Goal: Task Accomplishment & Management: Manage account settings

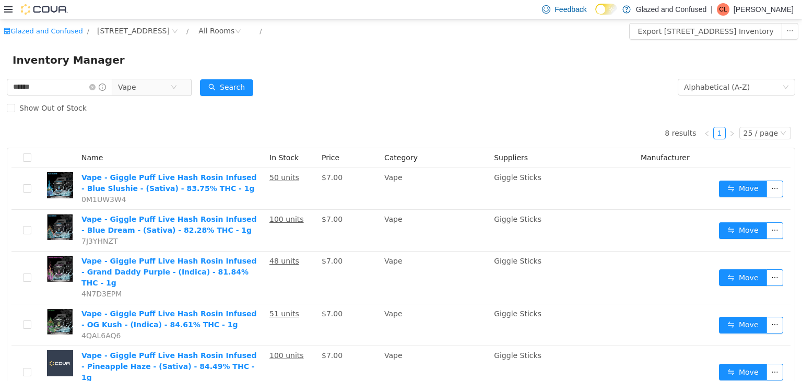
click at [240, 77] on div "Search" at bounding box center [226, 86] width 53 height 21
click at [240, 80] on button "Search" at bounding box center [226, 87] width 53 height 17
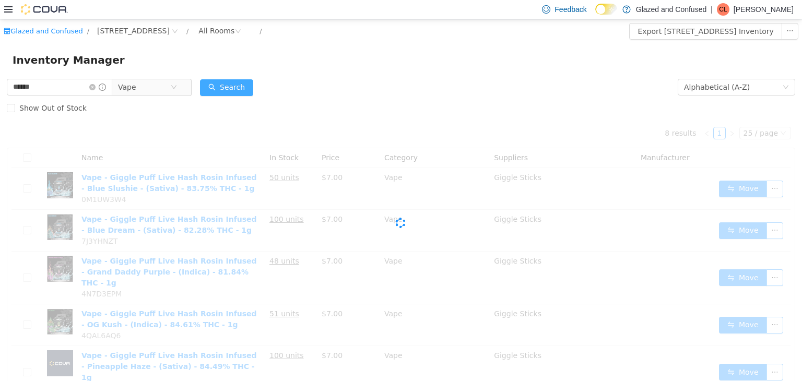
click at [240, 80] on button "Search" at bounding box center [226, 87] width 53 height 17
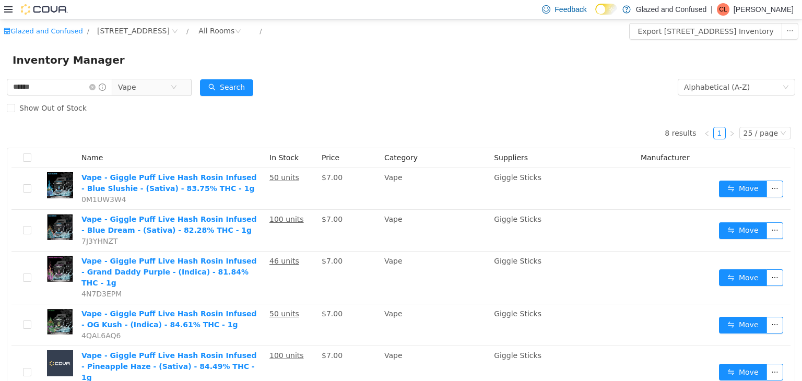
click at [283, 85] on form "****** Vape Alphabetical (A-Z) Search Show Out of Stock" at bounding box center [401, 97] width 789 height 42
click at [236, 74] on div "Inventory Manager" at bounding box center [401, 59] width 802 height 33
click at [241, 88] on button "Search" at bounding box center [226, 87] width 53 height 17
click at [281, 65] on div "Inventory Manager" at bounding box center [401, 59] width 777 height 17
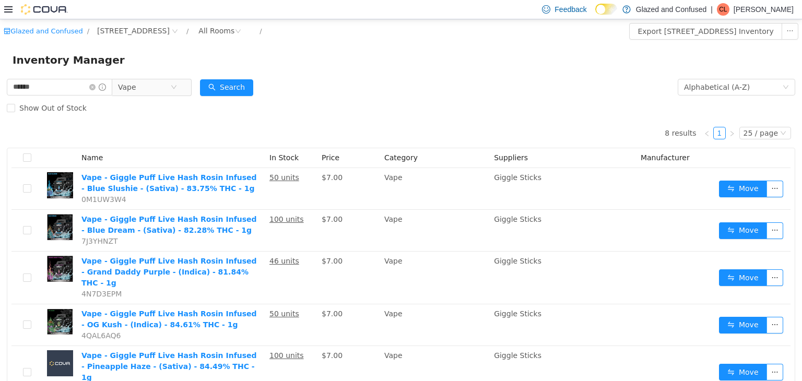
click at [281, 65] on div "Inventory Manager" at bounding box center [401, 59] width 777 height 17
click at [285, 64] on div "Inventory Manager" at bounding box center [401, 59] width 777 height 17
drag, startPoint x: 81, startPoint y: 85, endPoint x: 0, endPoint y: 72, distance: 82.5
click at [0, 72] on div "Glazed and Confused / 2465 US Highway 2 S, Crystal Falls / All Rooms / Export 2…" at bounding box center [401, 297] width 802 height 556
type input "**********"
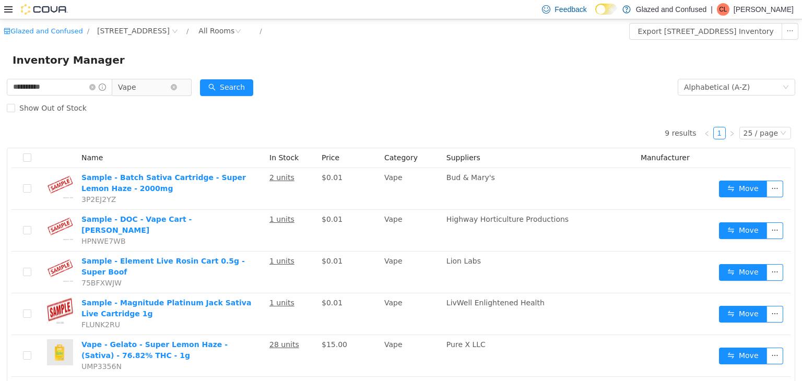
click at [148, 81] on span "Vape" at bounding box center [144, 87] width 52 height 16
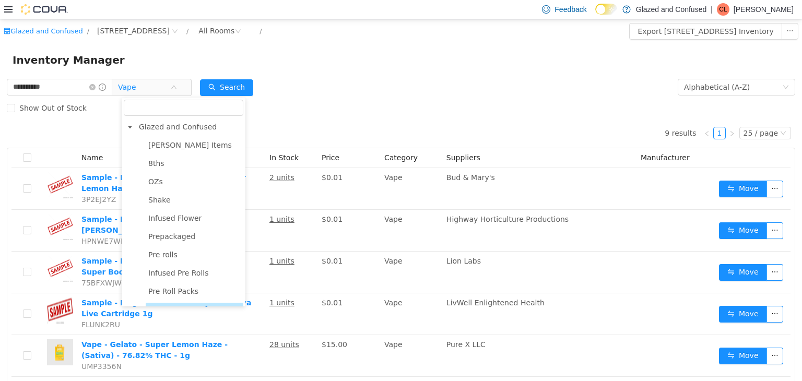
click at [188, 342] on span "Concentrate" at bounding box center [170, 346] width 45 height 8
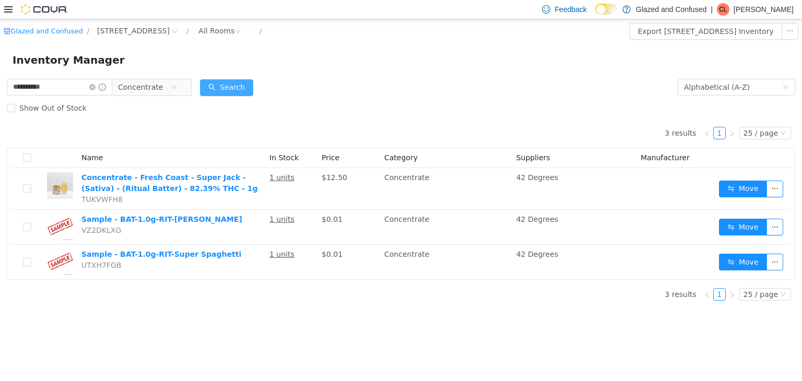
click at [231, 87] on button "Search" at bounding box center [226, 87] width 53 height 17
click at [336, 119] on div "3 results 1 25 / page Name In Stock Price Category Suppliers Manufacturer Conce…" at bounding box center [401, 198] width 789 height 161
click at [263, 110] on div "Show Out of Stock" at bounding box center [401, 107] width 789 height 21
click at [96, 88] on icon "icon: close-circle" at bounding box center [92, 87] width 6 height 6
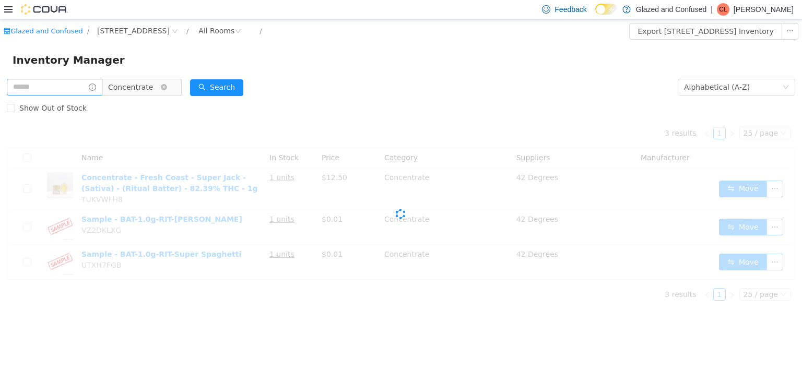
click at [153, 88] on span "Concentrate" at bounding box center [130, 87] width 45 height 16
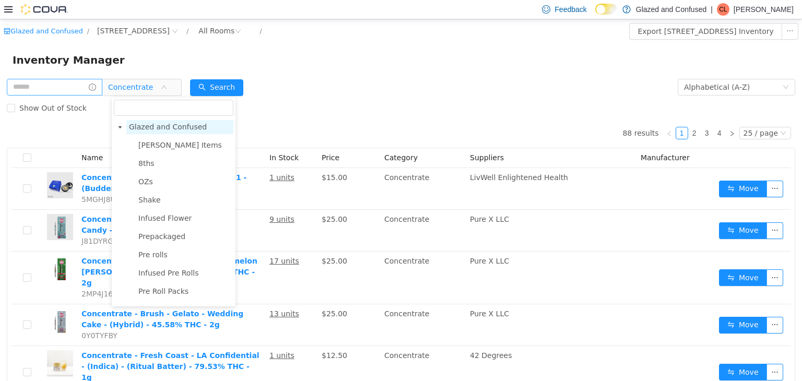
click at [173, 120] on span "Glazed and Confused" at bounding box center [179, 127] width 107 height 14
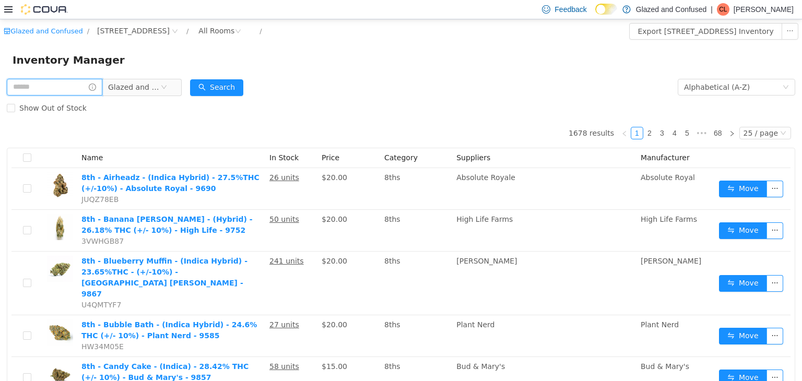
click at [55, 84] on input "text" at bounding box center [55, 86] width 96 height 17
type input "******"
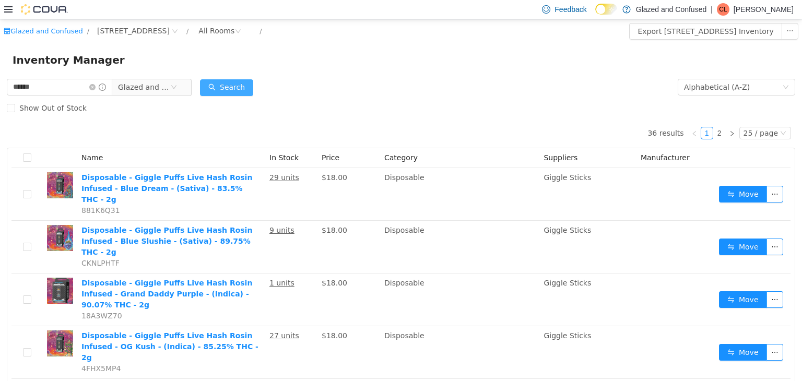
click at [233, 83] on button "Search" at bounding box center [226, 87] width 53 height 17
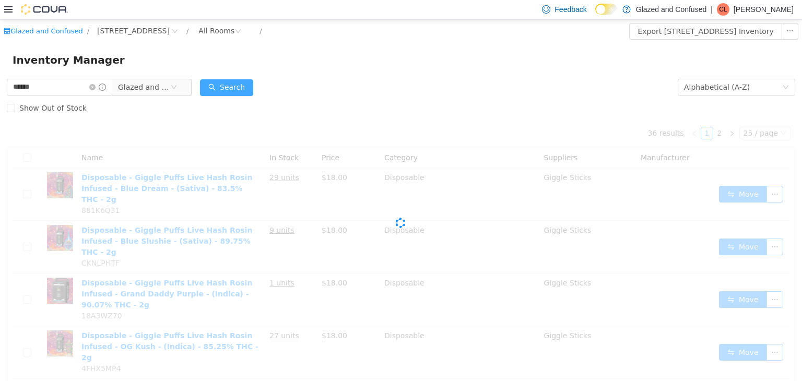
click at [233, 83] on button "Search" at bounding box center [226, 87] width 53 height 17
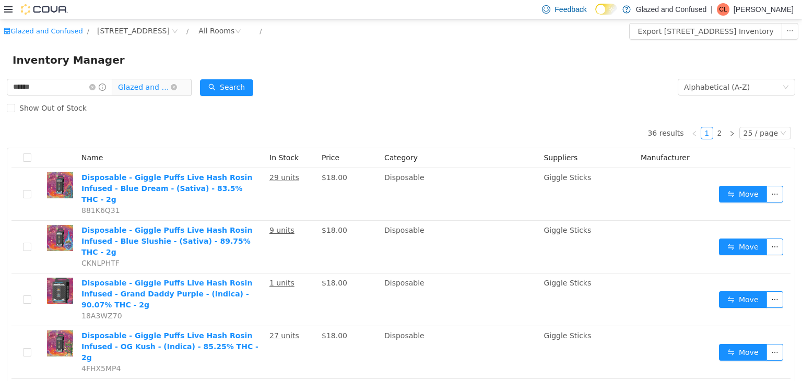
click at [139, 88] on span "Glazed and Confused" at bounding box center [144, 87] width 52 height 16
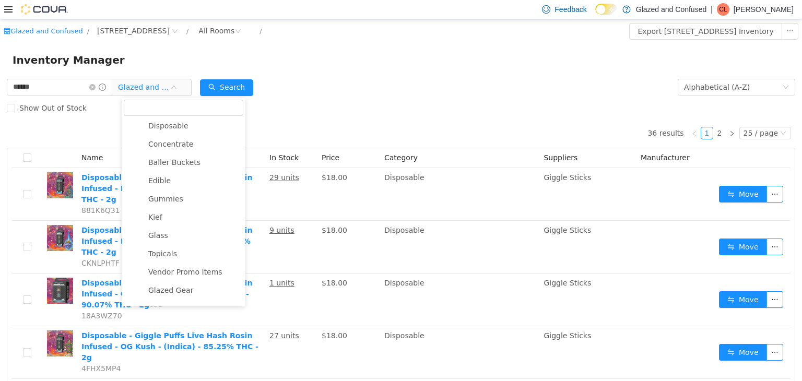
scroll to position [130, 0]
click at [170, 181] on span "Vape" at bounding box center [195, 180] width 98 height 14
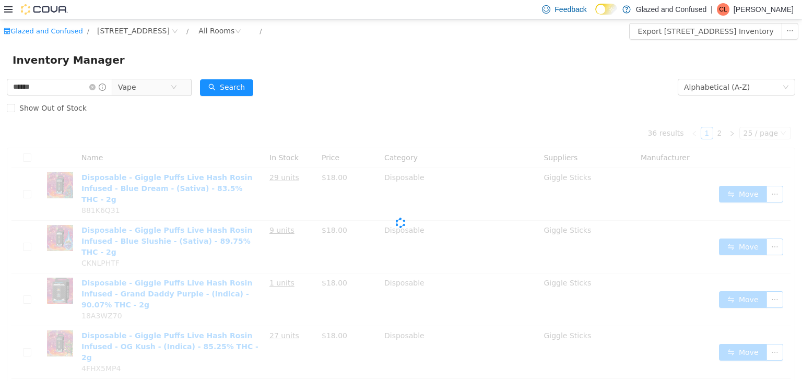
click at [236, 70] on div "Inventory Manager" at bounding box center [401, 59] width 802 height 33
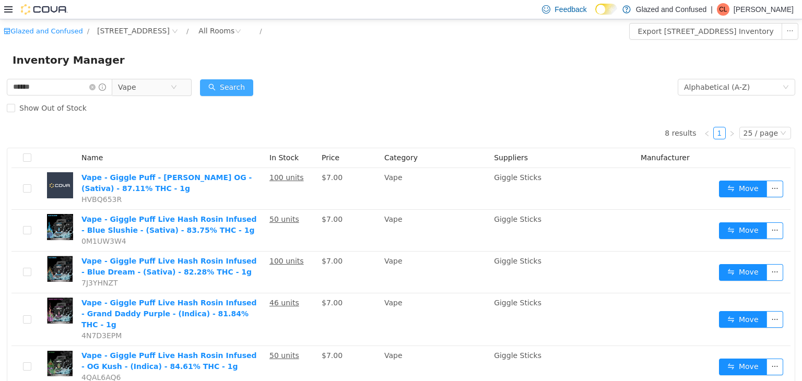
click at [235, 80] on button "Search" at bounding box center [226, 87] width 53 height 17
click at [234, 81] on button "Search" at bounding box center [226, 87] width 53 height 17
drag, startPoint x: 742, startPoint y: 130, endPoint x: 743, endPoint y: 136, distance: 5.8
click at [744, 130] on div "25 / page" at bounding box center [761, 132] width 34 height 11
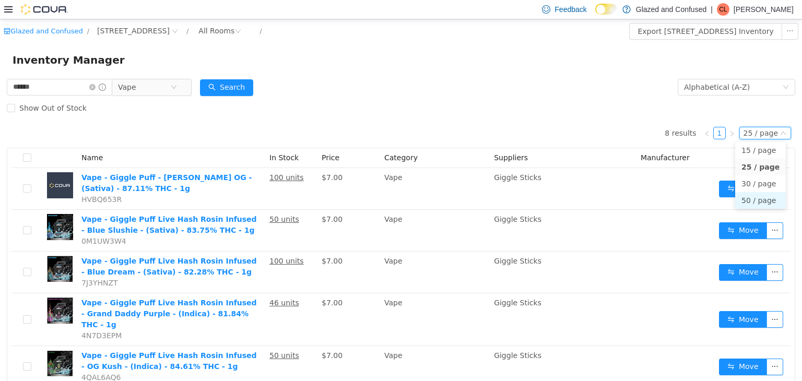
click at [757, 201] on li "50 / page" at bounding box center [760, 200] width 51 height 17
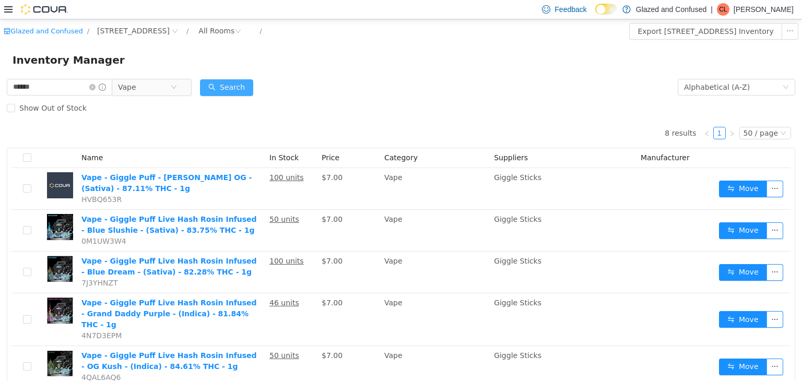
click at [231, 93] on button "Search" at bounding box center [226, 87] width 53 height 17
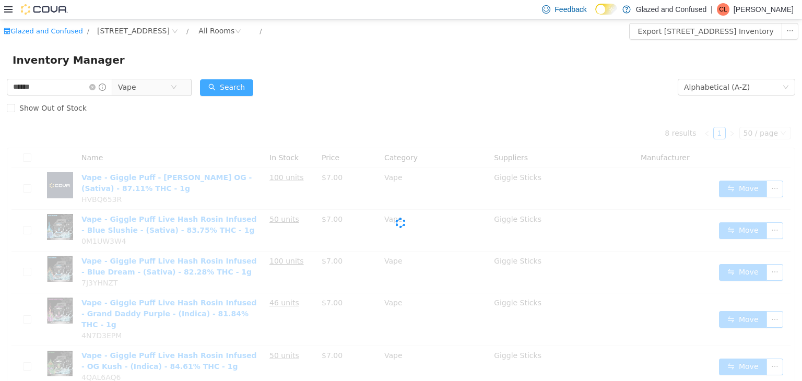
click at [234, 89] on button "Search" at bounding box center [226, 87] width 53 height 17
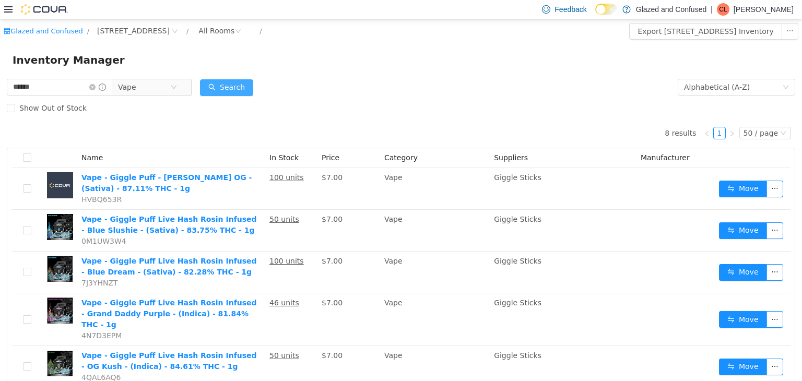
click at [238, 79] on button "Search" at bounding box center [226, 87] width 53 height 17
click at [96, 86] on icon "icon: close-circle" at bounding box center [92, 87] width 6 height 6
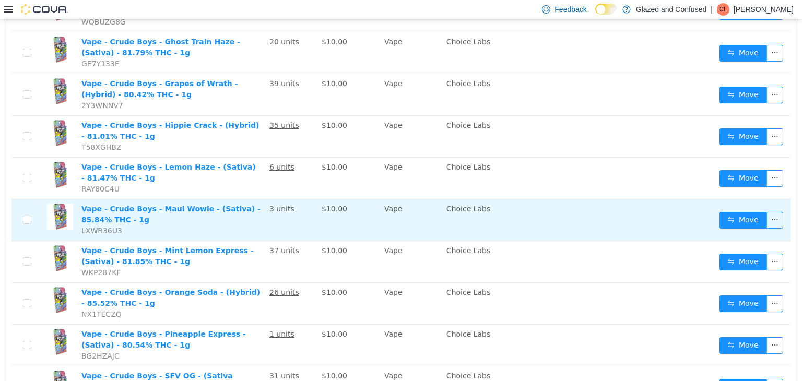
scroll to position [1765, 0]
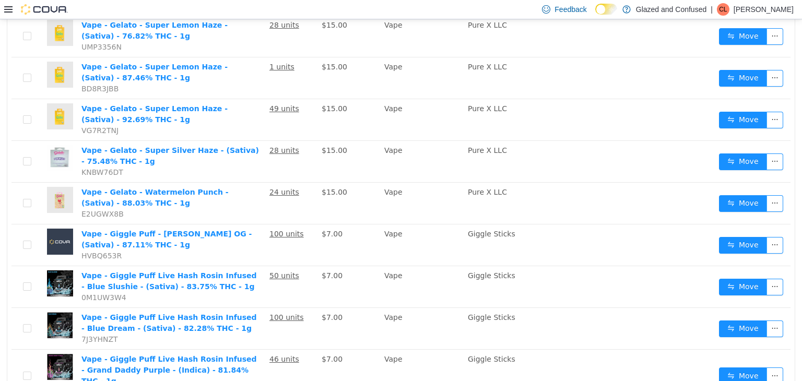
scroll to position [929, 0]
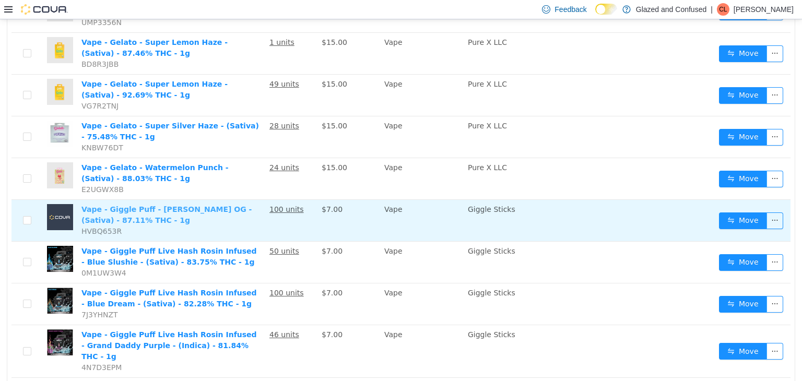
click at [134, 205] on link "Vape - Giggle Puff - [PERSON_NAME] OG - (Sativa) - 87.11% THC - 1g" at bounding box center [166, 214] width 170 height 19
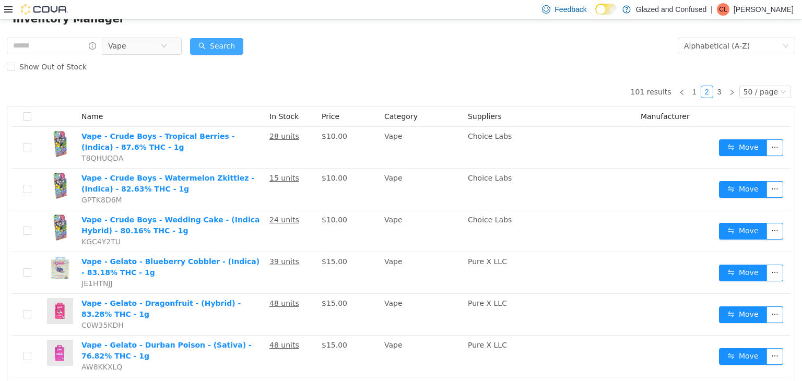
click at [218, 51] on button "Search" at bounding box center [216, 46] width 53 height 17
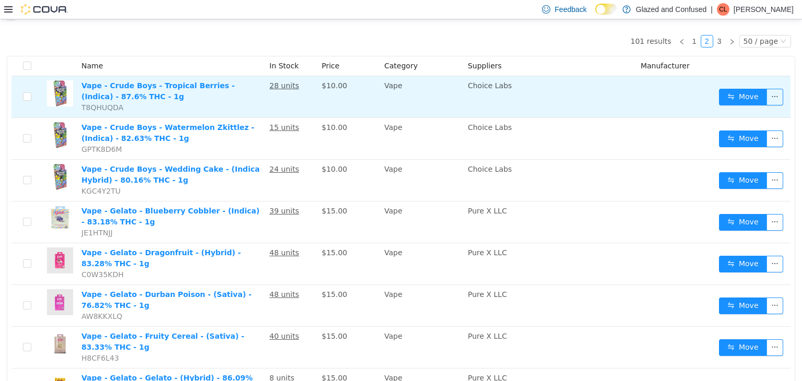
scroll to position [0, 0]
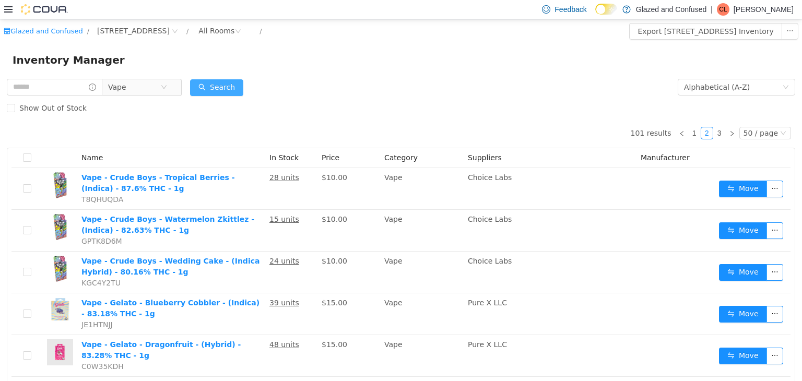
click at [218, 94] on button "Search" at bounding box center [216, 87] width 53 height 17
click at [220, 80] on button "Search" at bounding box center [216, 87] width 53 height 17
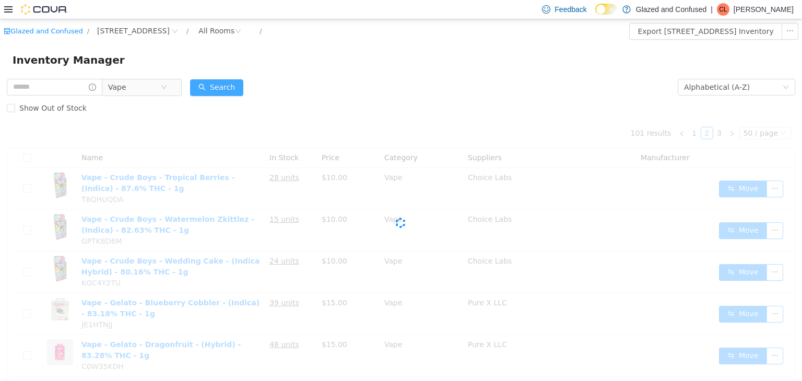
click at [220, 80] on button "Search" at bounding box center [216, 87] width 53 height 17
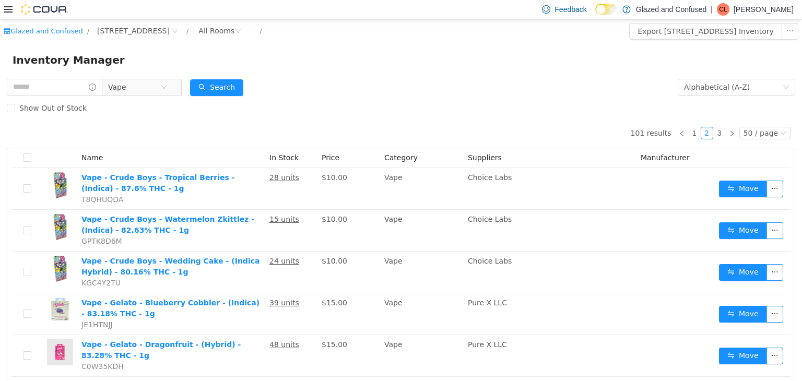
click at [149, 100] on div "Show Out of Stock" at bounding box center [401, 107] width 789 height 21
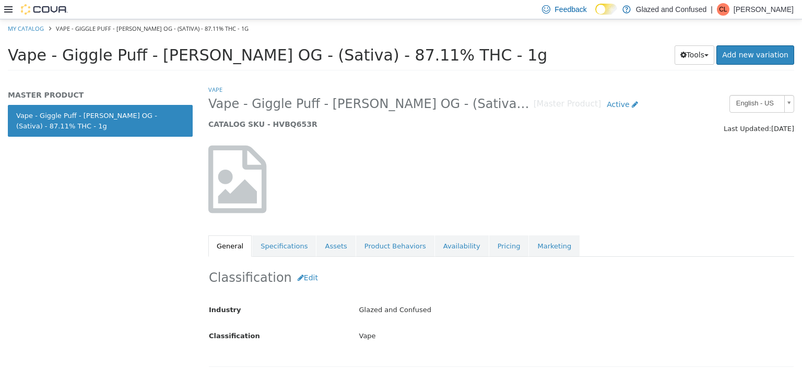
click at [426, 209] on div at bounding box center [502, 178] width 602 height 89
click at [372, 190] on div at bounding box center [301, 184] width 201 height 78
click at [330, 236] on link "Assets" at bounding box center [336, 246] width 39 height 22
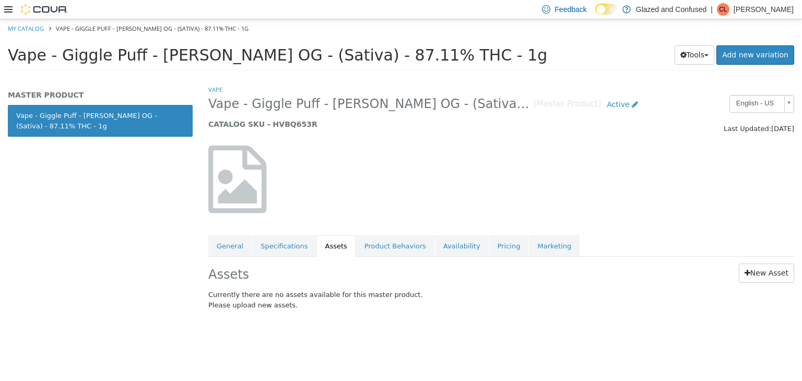
click at [740, 286] on div "Assets New Asset Currently there are no assets available for this master produc…" at bounding box center [502, 288] width 602 height 64
click at [749, 272] on icon at bounding box center [748, 272] width 6 height 7
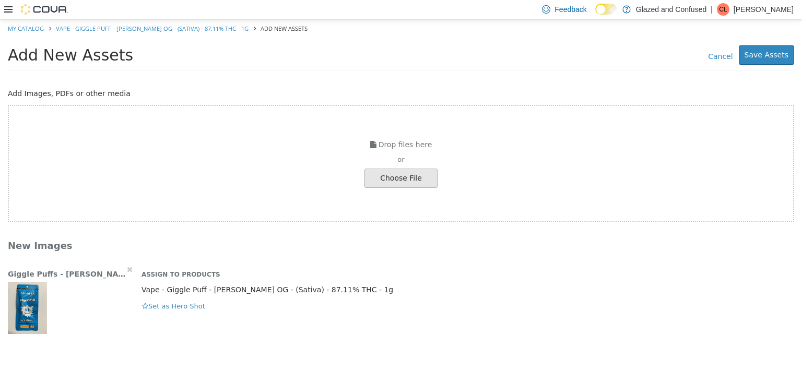
click at [167, 317] on div "Giggle Puffs - Tangie OG.jpg Assign to Products Vape - Giggle Puff - Tangie OG …" at bounding box center [401, 301] width 787 height 87
click at [167, 308] on button "Set as Hero Shot" at bounding box center [174, 305] width 64 height 11
click at [781, 54] on button "Save Assets" at bounding box center [766, 54] width 55 height 19
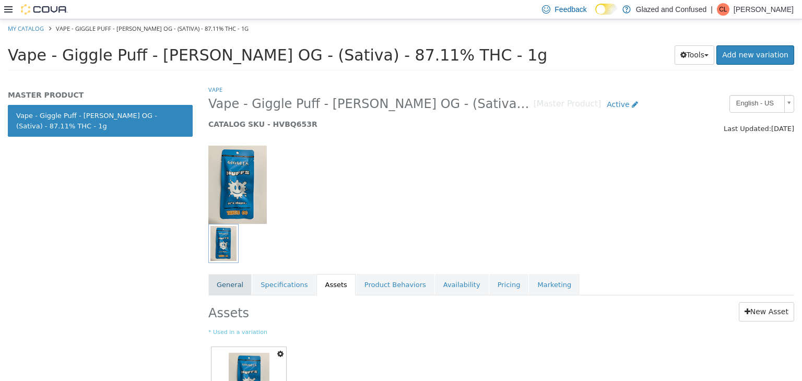
click at [231, 287] on link "General" at bounding box center [229, 285] width 43 height 22
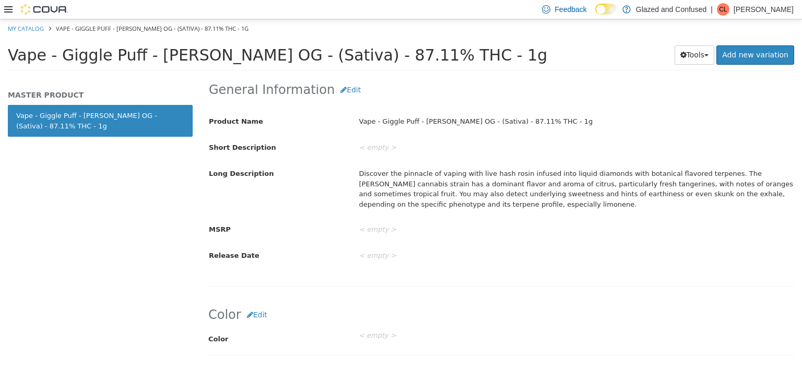
scroll to position [327, 0]
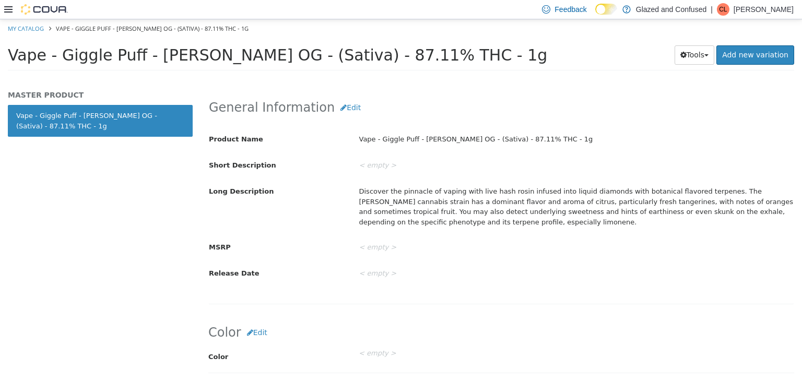
click at [438, 197] on div "Discover the pinnacle of vaping with live hash rosin infused into liquid diamon…" at bounding box center [577, 206] width 451 height 48
click at [116, 207] on div "MASTER PRODUCT Vape - Giggle Puff - Tangie OG - (Sativa) - 87.11% THC - 1g" at bounding box center [100, 232] width 201 height 297
click at [412, 145] on div "Vape - Giggle Puff - Tangie OG - (Sativa) - 87.11% THC - 1g" at bounding box center [577, 139] width 451 height 18
click at [453, 128] on div "Product Name Vape - Giggle Puff - Tangie OG - (Sativa) - 87.11% THC - 1g Short …" at bounding box center [501, 202] width 585 height 160
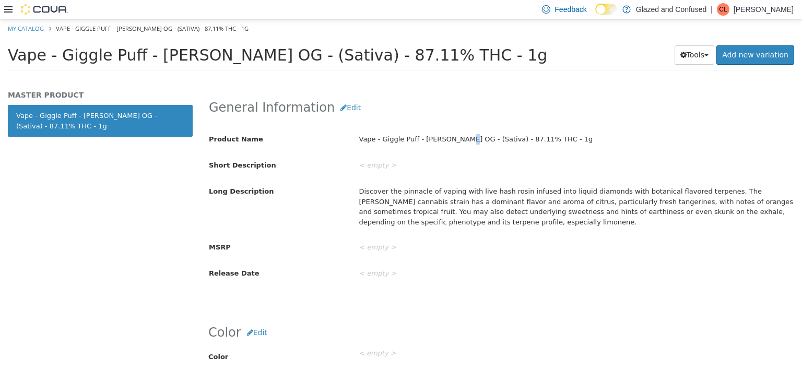
click at [453, 128] on div "Product Name Vape - Giggle Puff - Tangie OG - (Sativa) - 87.11% THC - 1g Short …" at bounding box center [501, 202] width 585 height 160
click at [450, 128] on div "Product Name Vape - Giggle Puff - Tangie OG - (Sativa) - 87.11% THC - 1g Short …" at bounding box center [501, 202] width 585 height 160
click at [468, 144] on div "Vape - Giggle Puff - Tangie OG - (Sativa) - 87.11% THC - 1g" at bounding box center [577, 139] width 451 height 18
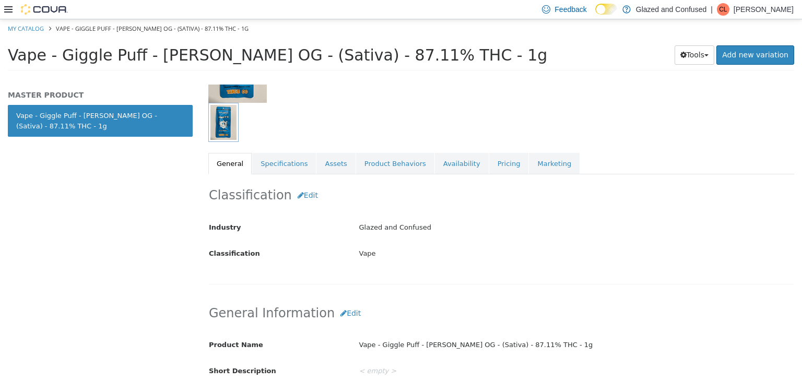
scroll to position [0, 0]
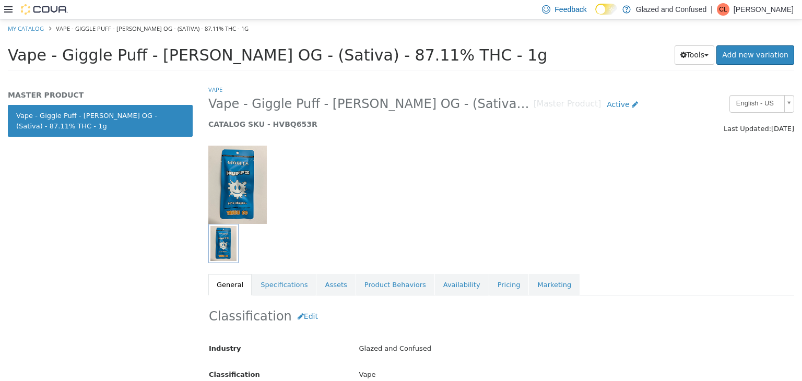
click at [169, 192] on div "MASTER PRODUCT Vape - Giggle Puff - Tangie OG - (Sativa) - 87.11% THC - 1g" at bounding box center [100, 232] width 201 height 297
click at [279, 162] on div at bounding box center [301, 184] width 201 height 78
click at [317, 274] on link "Assets" at bounding box center [336, 285] width 39 height 22
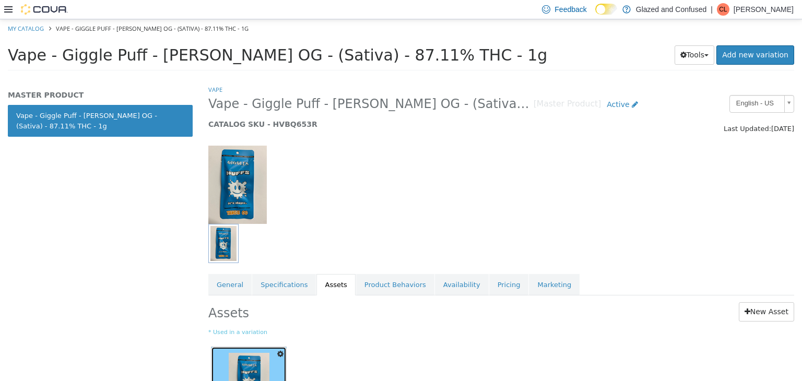
click at [255, 350] on link "Giggle Puffs - Tangie OG.jpg" at bounding box center [249, 385] width 75 height 76
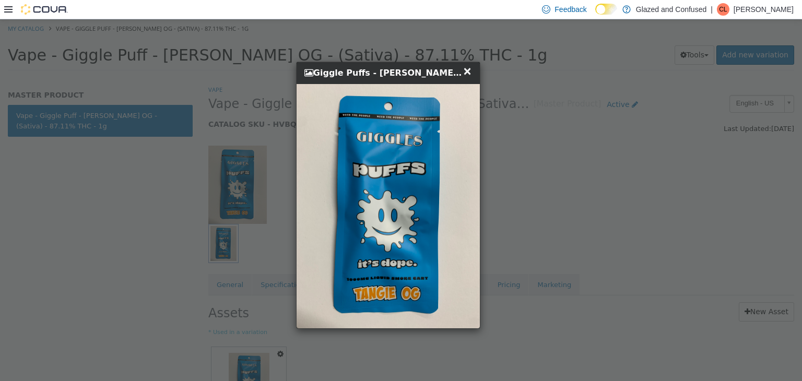
click at [159, 247] on div "× Close Giggle Puffs - Tangie OG.jpg" at bounding box center [389, 195] width 778 height 352
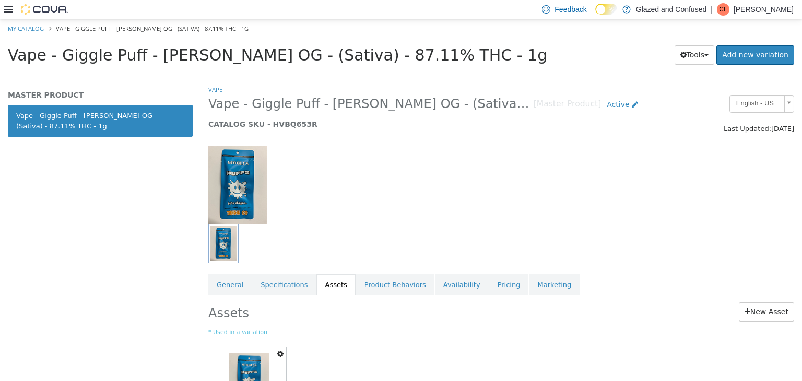
click at [246, 195] on img at bounding box center [237, 184] width 59 height 78
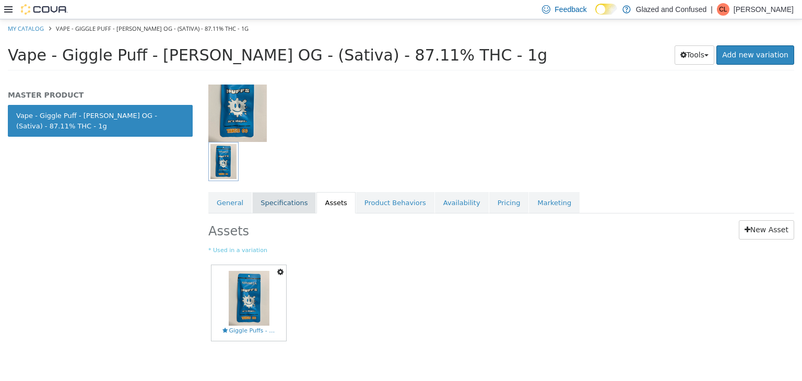
scroll to position [88, 0]
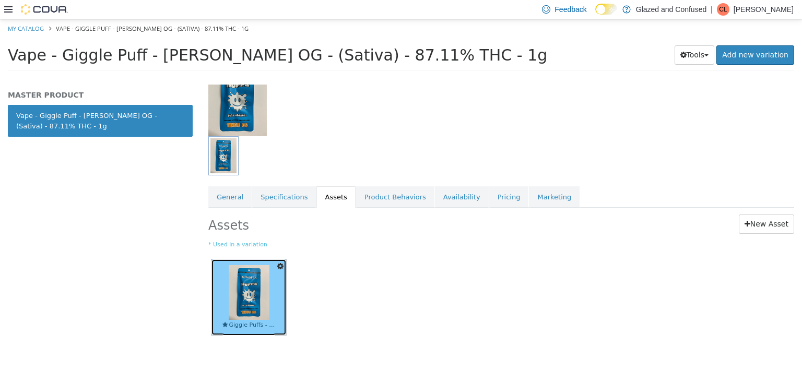
click at [258, 289] on img at bounding box center [249, 292] width 41 height 55
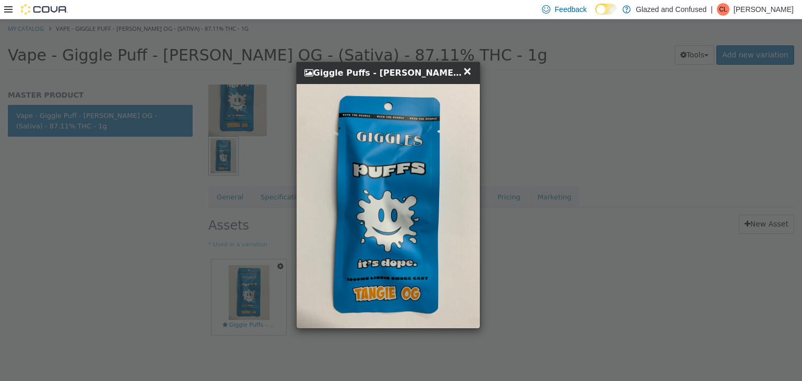
click at [560, 220] on div "× Close Giggle Puffs - Tangie OG.jpg" at bounding box center [389, 195] width 778 height 352
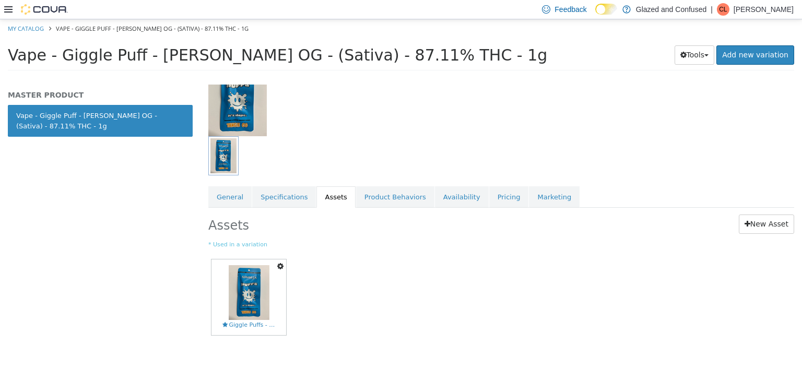
drag, startPoint x: 409, startPoint y: 230, endPoint x: 344, endPoint y: 251, distance: 68.6
click at [407, 230] on h2 "Assets" at bounding box center [324, 223] width 232 height 19
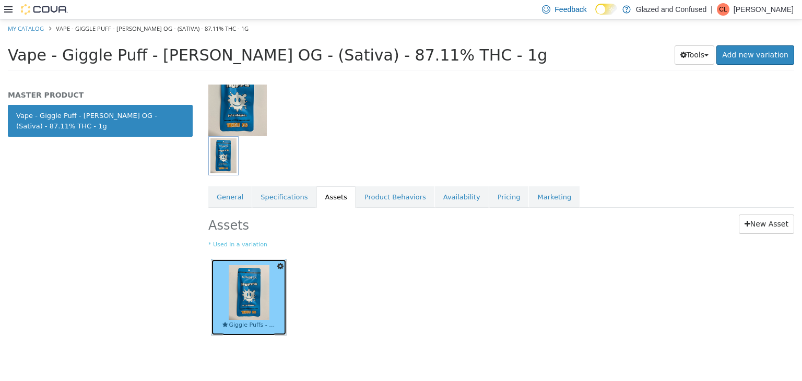
click at [266, 296] on img at bounding box center [249, 292] width 41 height 55
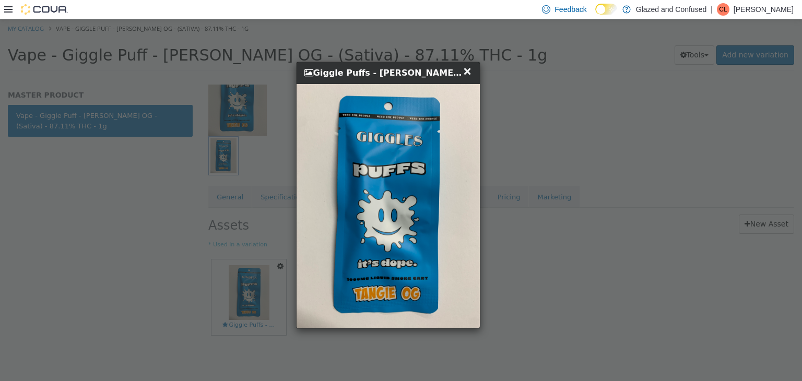
click at [513, 131] on div "× Close Giggle Puffs - Tangie OG.jpg" at bounding box center [389, 195] width 778 height 352
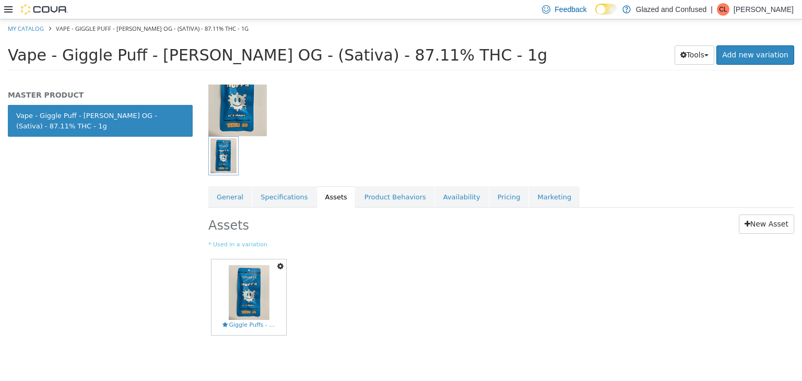
click at [471, 136] on div at bounding box center [451, 155] width 486 height 39
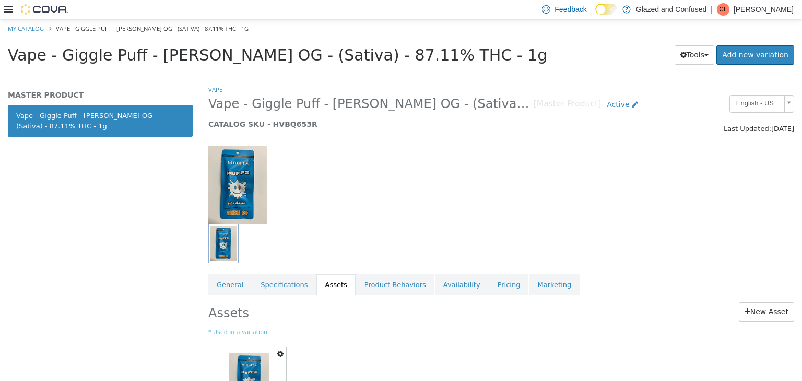
scroll to position [0, 0]
click at [350, 193] on div at bounding box center [301, 184] width 201 height 78
click at [260, 184] on img at bounding box center [237, 184] width 59 height 78
click at [370, 182] on div at bounding box center [301, 184] width 201 height 78
click at [356, 232] on div at bounding box center [451, 243] width 486 height 39
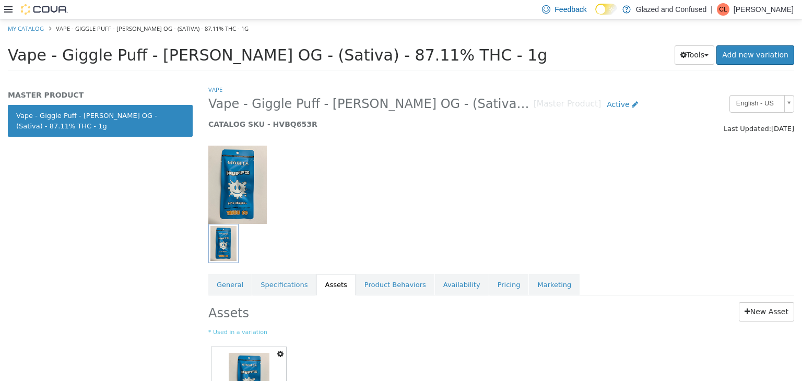
click at [356, 232] on div at bounding box center [451, 243] width 486 height 39
click at [332, 235] on div at bounding box center [451, 243] width 486 height 39
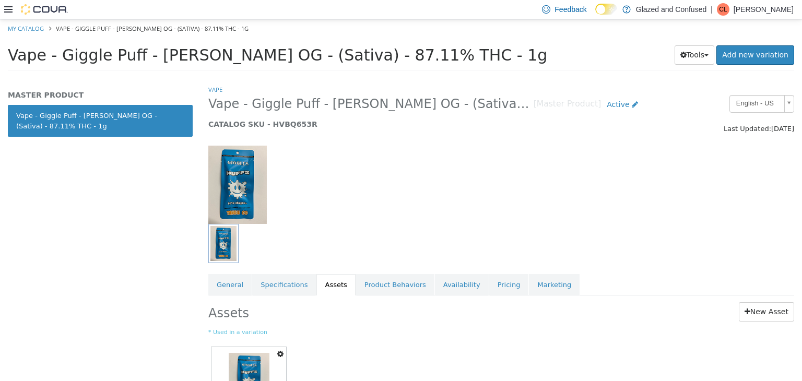
click at [332, 237] on div at bounding box center [451, 243] width 486 height 39
click at [404, 227] on div at bounding box center [451, 243] width 486 height 39
click at [391, 226] on div at bounding box center [451, 243] width 486 height 39
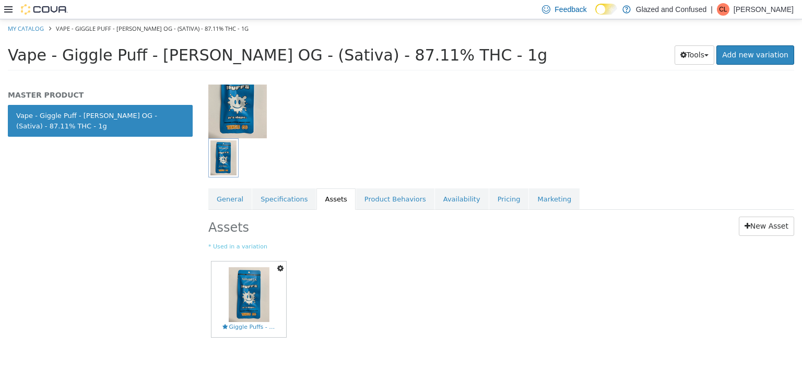
scroll to position [88, 0]
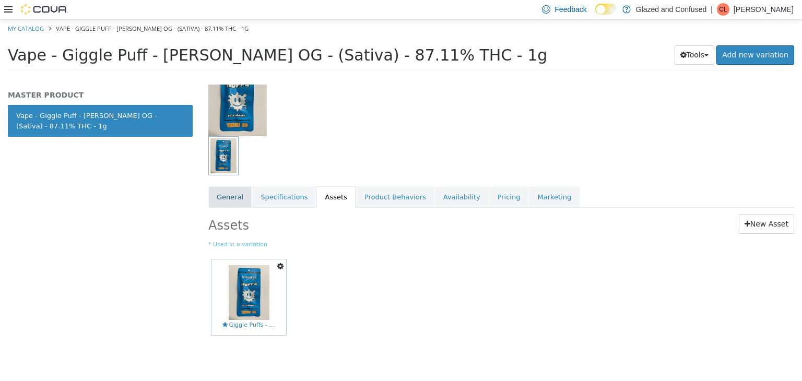
click at [228, 198] on link "General" at bounding box center [229, 197] width 43 height 22
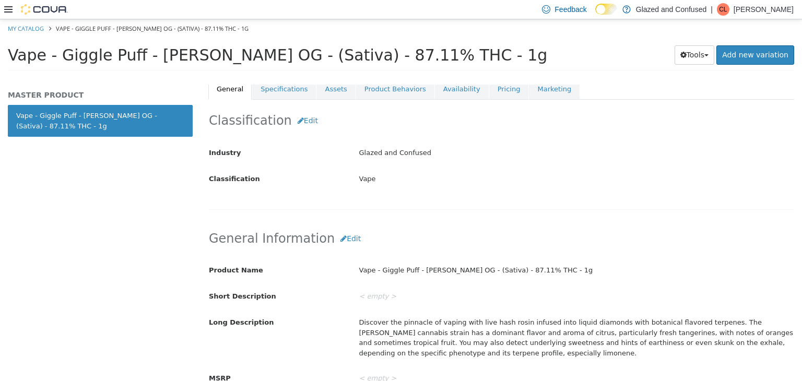
scroll to position [258, 0]
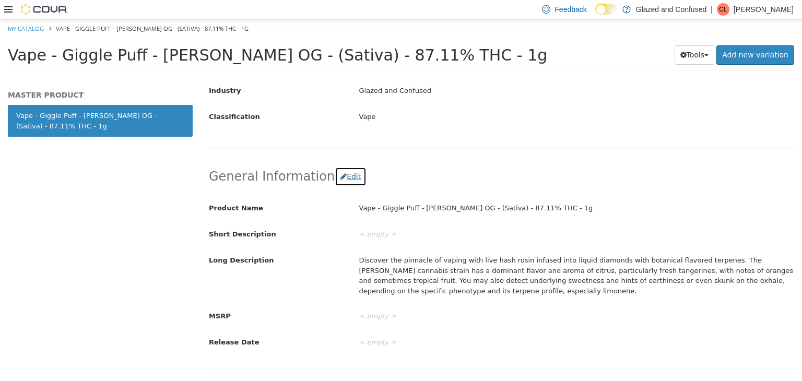
click at [340, 169] on button "Edit" at bounding box center [351, 176] width 32 height 19
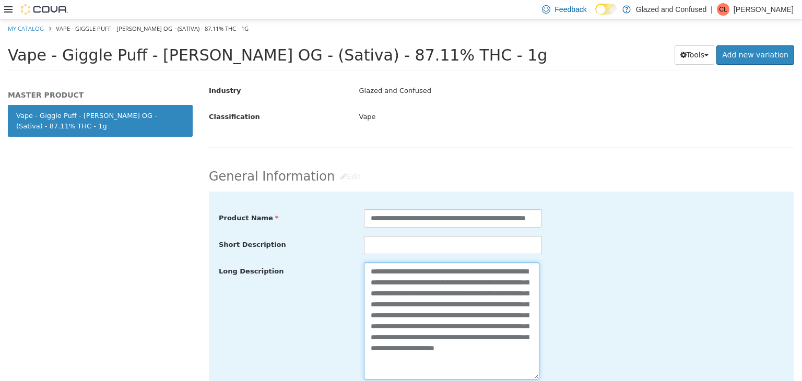
drag, startPoint x: 439, startPoint y: 365, endPoint x: 309, endPoint y: 243, distance: 178.1
click at [309, 243] on div "**********" at bounding box center [501, 321] width 565 height 224
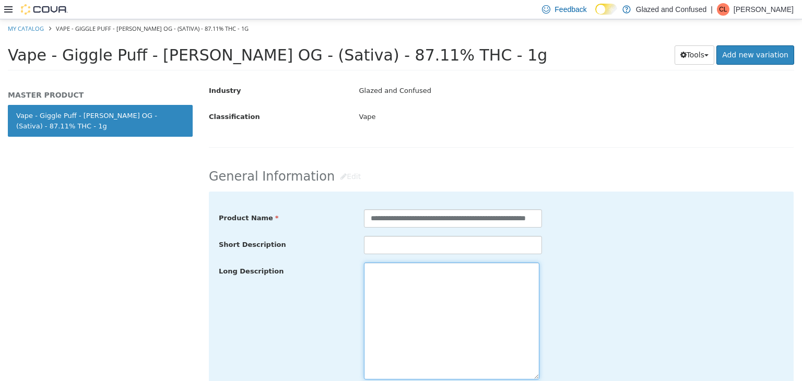
paste textarea "**********"
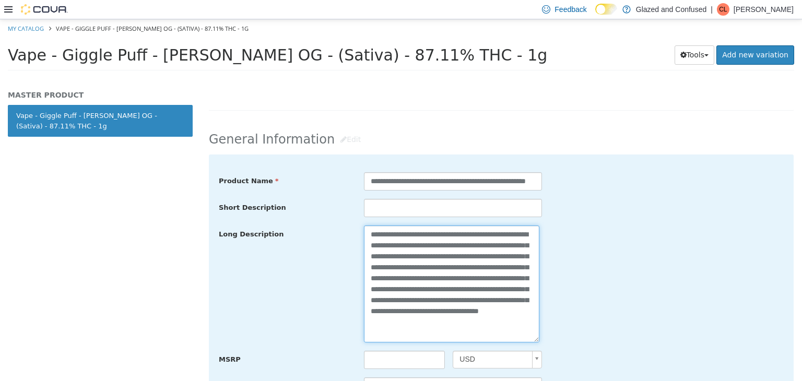
scroll to position [310, 0]
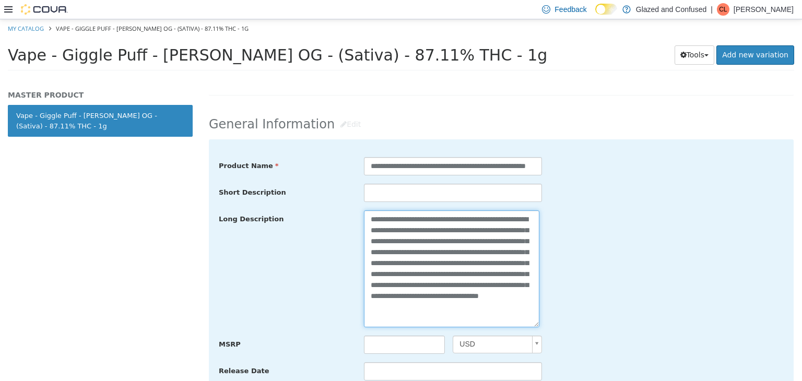
type textarea "**********"
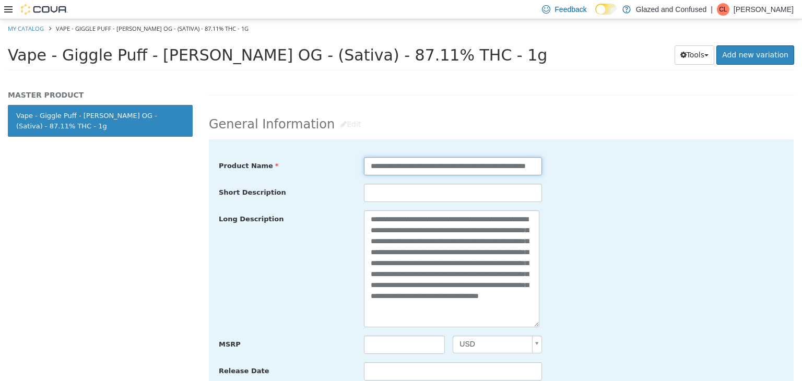
click at [495, 166] on input "**********" at bounding box center [453, 166] width 178 height 18
type input "**********"
click at [587, 211] on div "**********" at bounding box center [501, 269] width 581 height 118
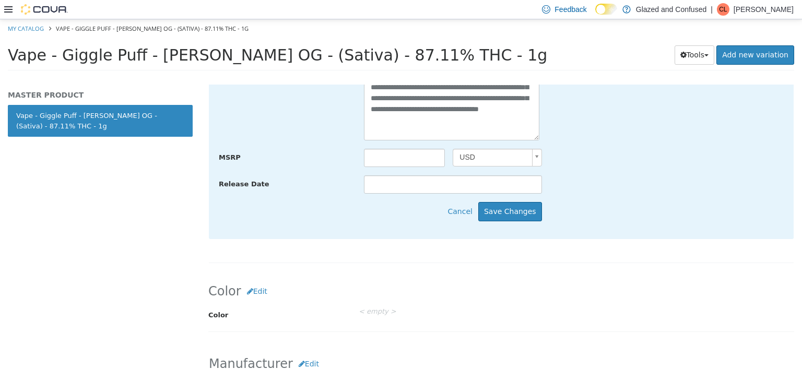
scroll to position [519, 0]
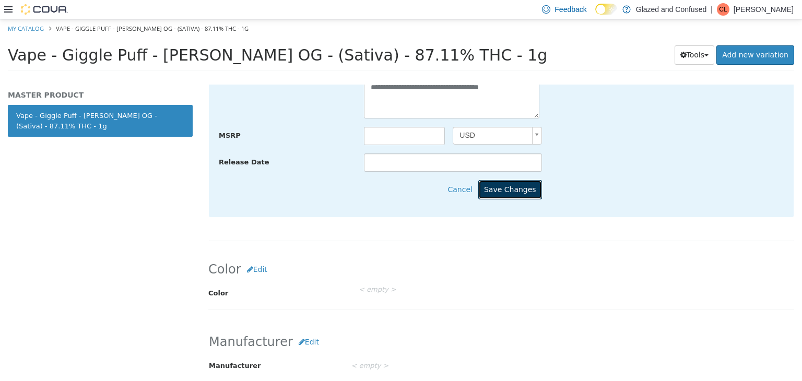
click at [499, 180] on button "Save Changes" at bounding box center [510, 189] width 64 height 19
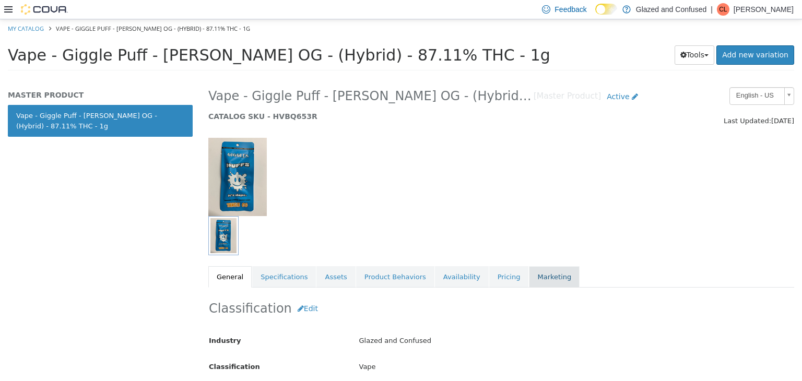
scroll to position [0, 0]
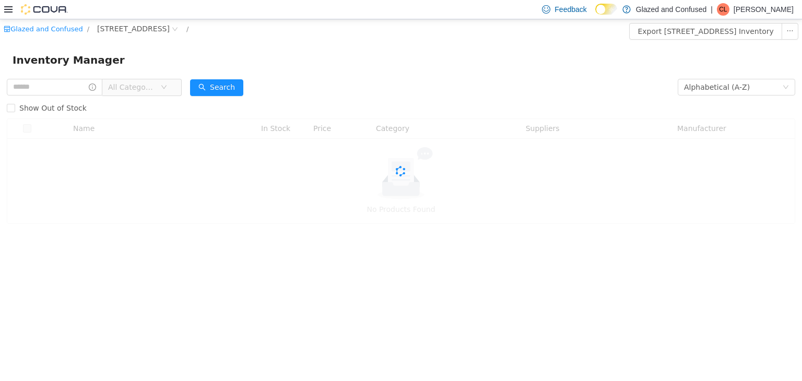
click at [143, 93] on span "All Categories" at bounding box center [134, 87] width 52 height 16
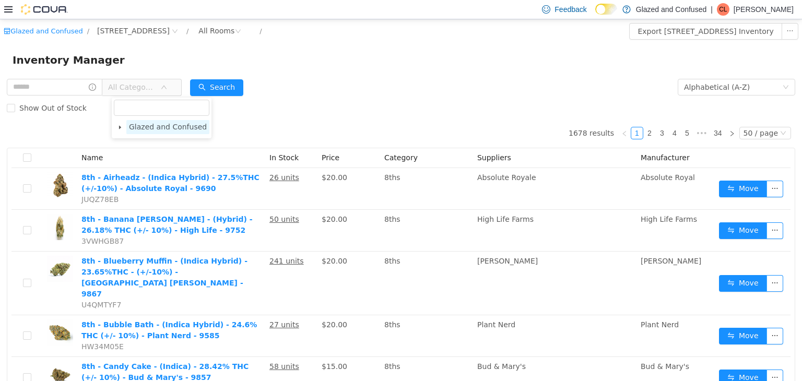
click at [151, 130] on span "Glazed and Confused" at bounding box center [168, 126] width 78 height 8
click at [219, 83] on button "Search" at bounding box center [216, 87] width 53 height 17
click at [235, 24] on div "All Rooms" at bounding box center [216, 30] width 36 height 16
drag, startPoint x: 351, startPoint y: 56, endPoint x: 117, endPoint y: 101, distance: 237.8
click at [349, 56] on div "Inventory Manager" at bounding box center [401, 59] width 777 height 17
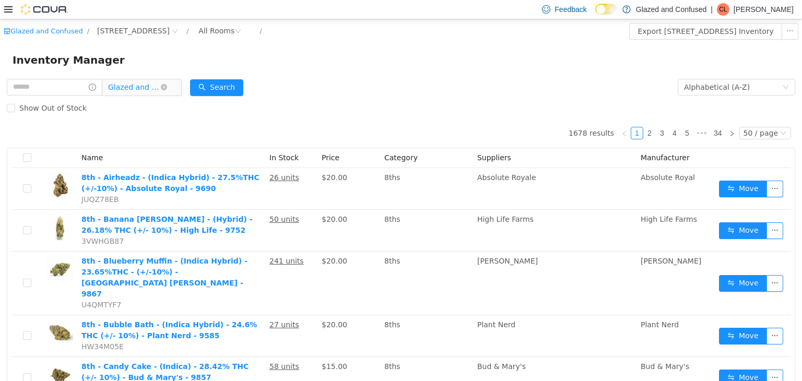
click at [137, 94] on span "Glazed and Confused" at bounding box center [134, 87] width 52 height 16
click at [123, 127] on span at bounding box center [120, 127] width 13 height 13
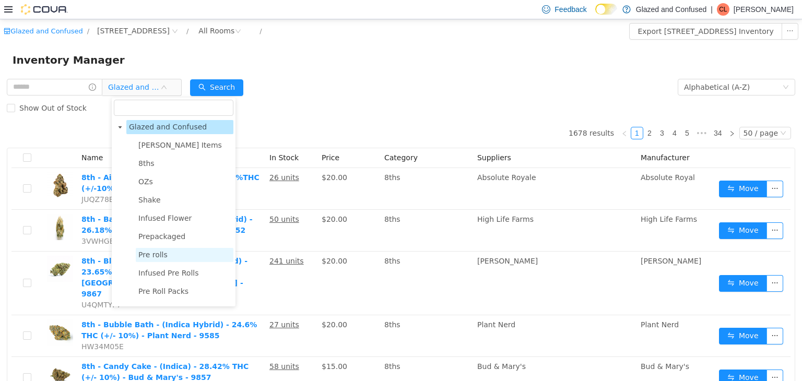
scroll to position [104, 0]
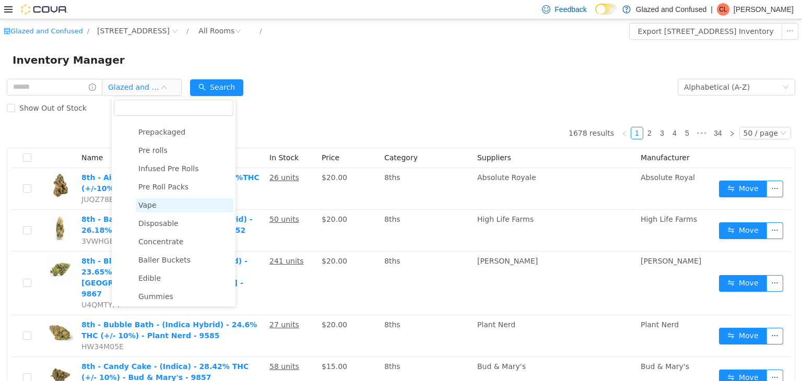
click at [146, 207] on span "Vape" at bounding box center [147, 205] width 18 height 8
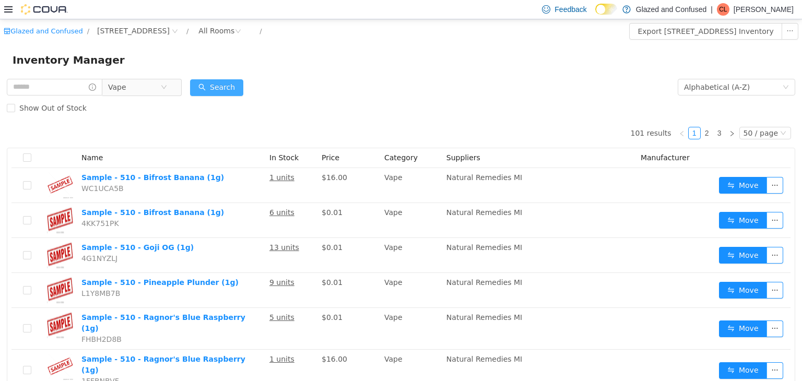
click at [219, 95] on button "Search" at bounding box center [216, 87] width 53 height 17
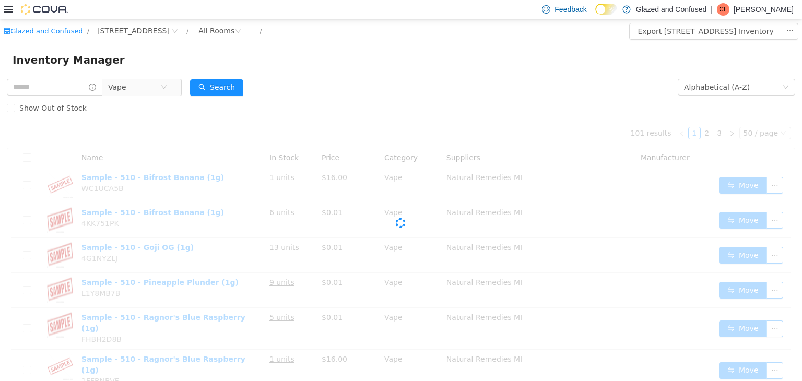
click at [318, 119] on div "Cova-Icon" at bounding box center [401, 222] width 789 height 209
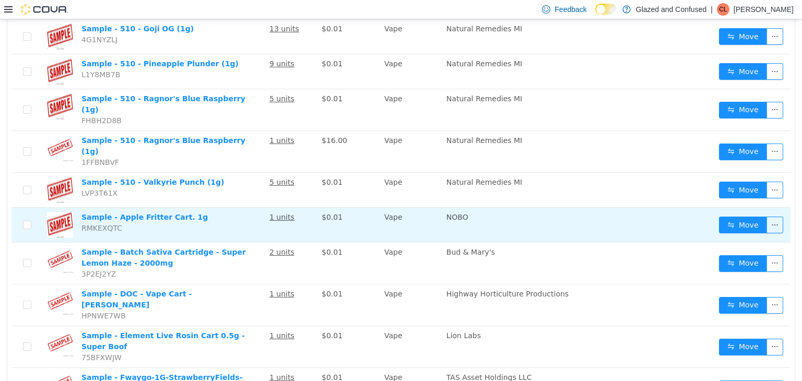
scroll to position [0, 0]
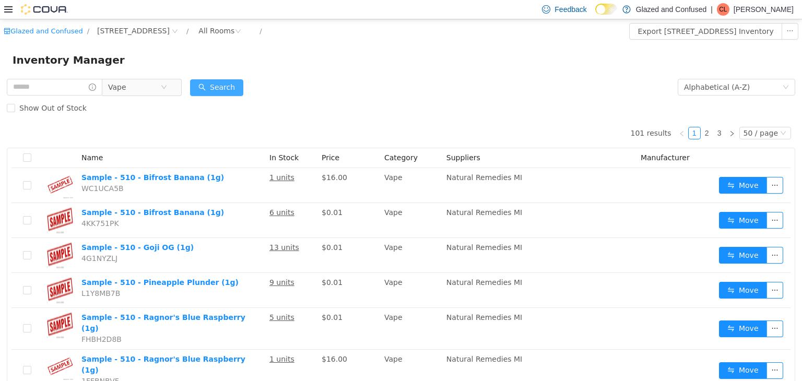
click at [232, 95] on div "Search" at bounding box center [216, 86] width 53 height 21
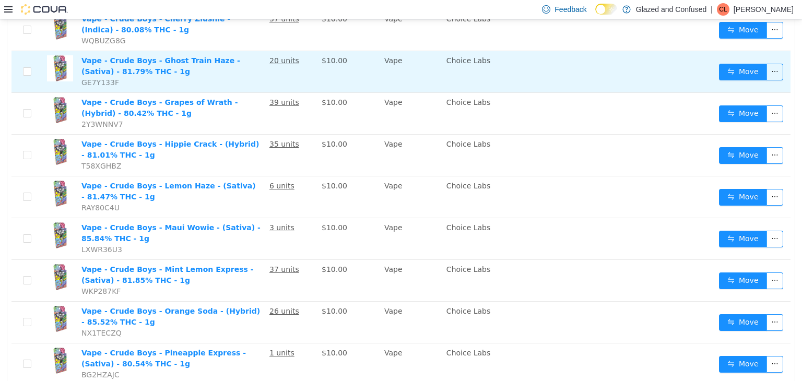
scroll to position [1765, 0]
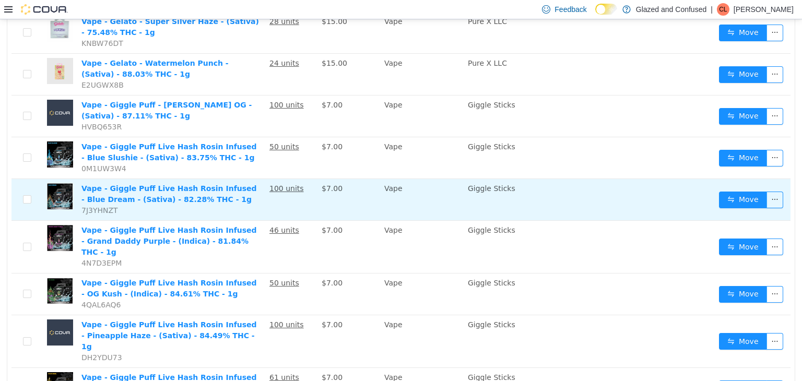
scroll to position [929, 0]
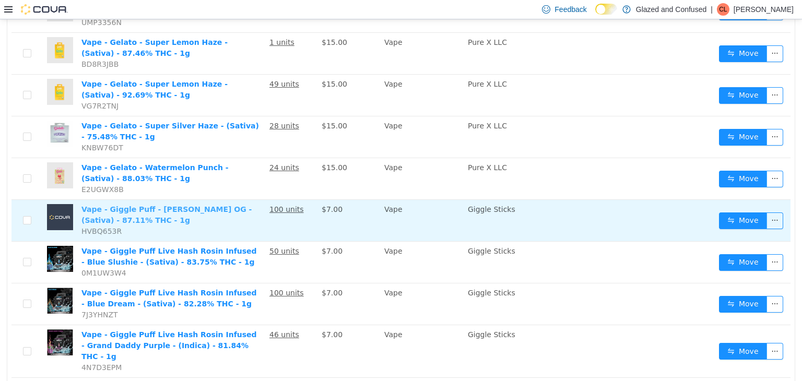
click at [171, 205] on link "Vape - Giggle Puff - Tangie OG - (Sativa) - 87.11% THC - 1g" at bounding box center [166, 214] width 170 height 19
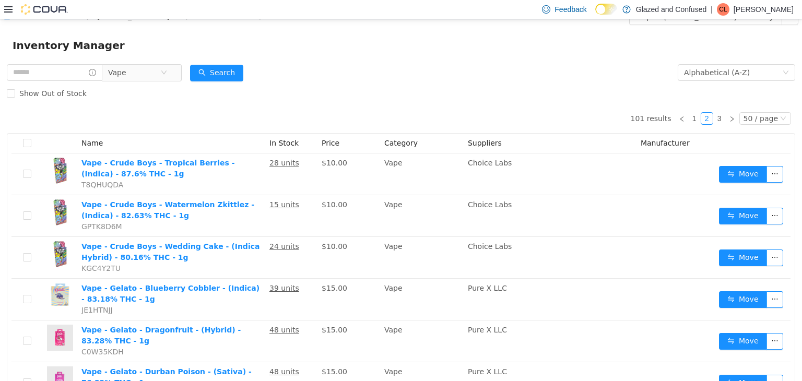
scroll to position [0, 0]
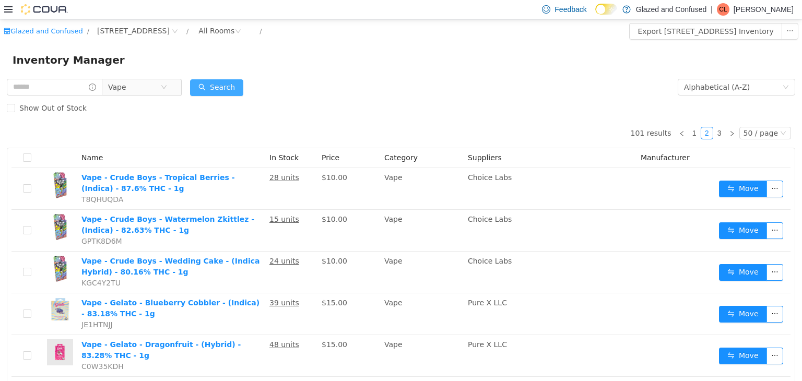
click at [211, 84] on button "Search" at bounding box center [216, 87] width 53 height 17
click at [230, 87] on button "Search" at bounding box center [216, 87] width 53 height 17
click at [227, 87] on button "Search" at bounding box center [216, 87] width 53 height 17
click at [224, 89] on button "Search" at bounding box center [216, 87] width 53 height 17
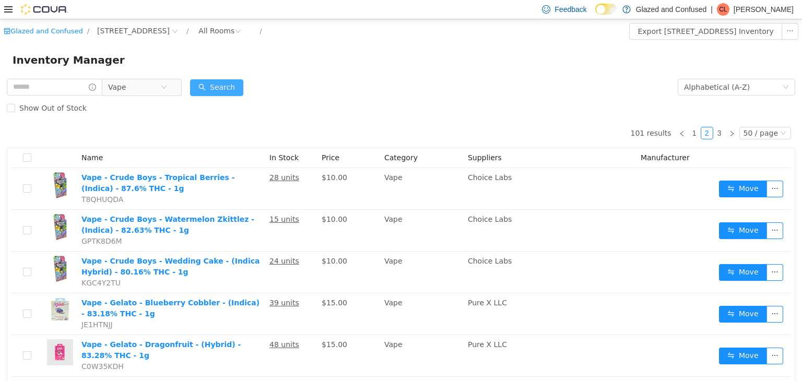
click at [224, 89] on button "Search" at bounding box center [216, 87] width 53 height 17
click at [230, 79] on button "Search" at bounding box center [216, 87] width 53 height 17
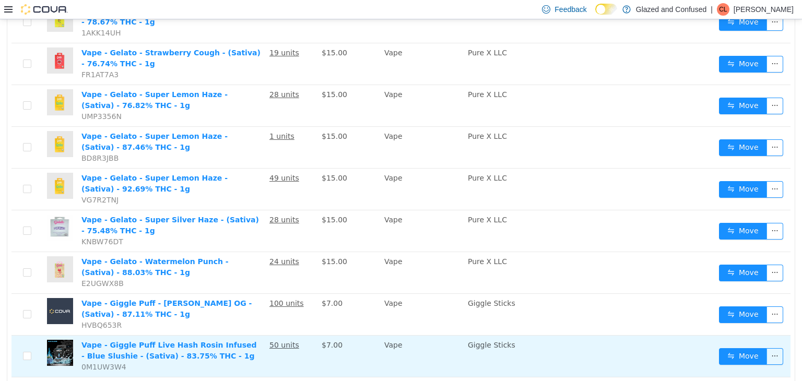
scroll to position [1045, 0]
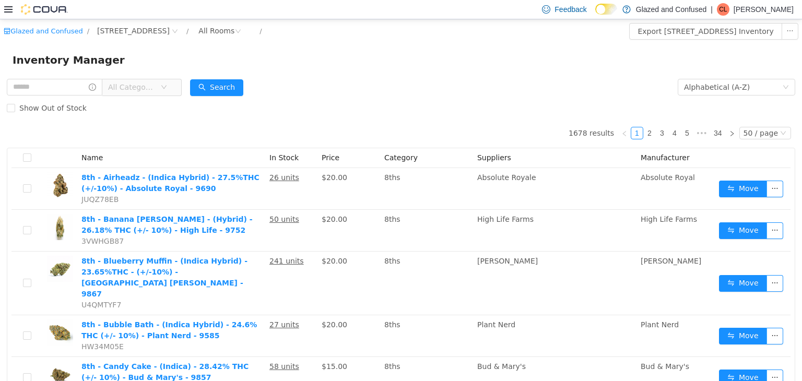
click at [133, 87] on span "All Categories" at bounding box center [134, 87] width 52 height 16
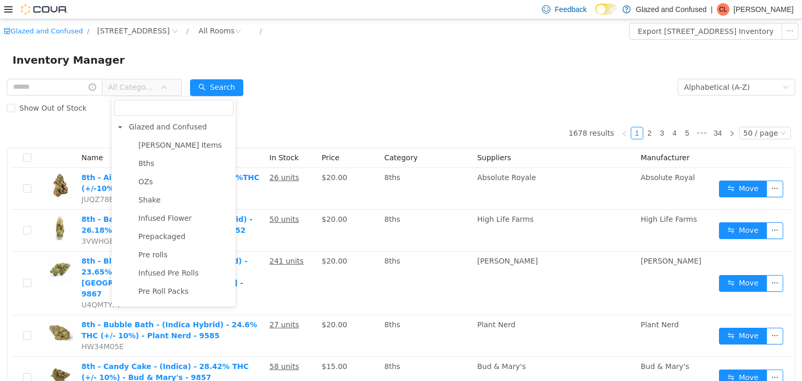
click at [133, 87] on span "All Categories" at bounding box center [132, 86] width 48 height 10
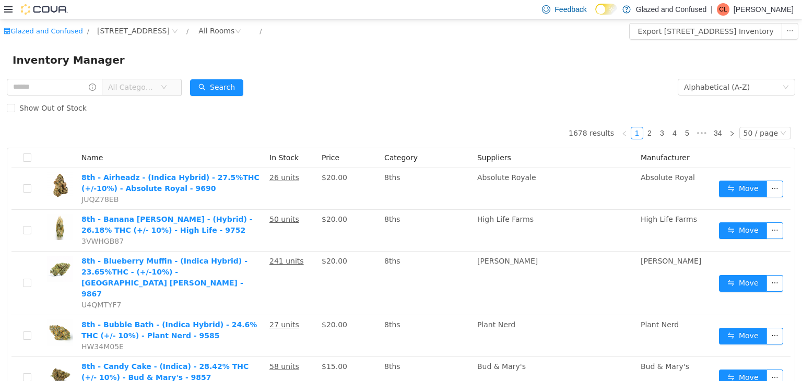
click at [156, 87] on span "All Categories" at bounding box center [132, 86] width 48 height 10
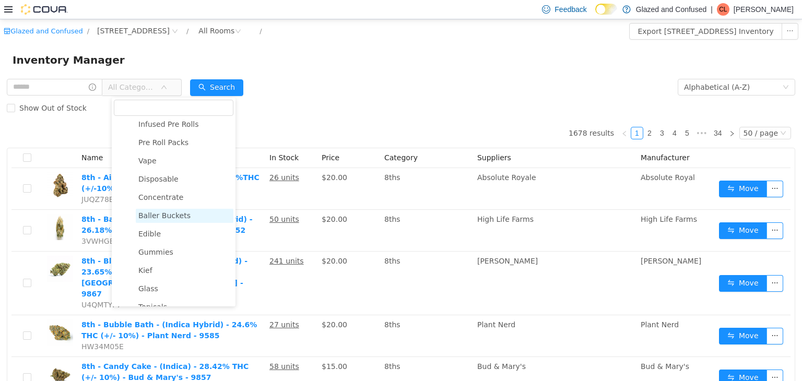
scroll to position [104, 0]
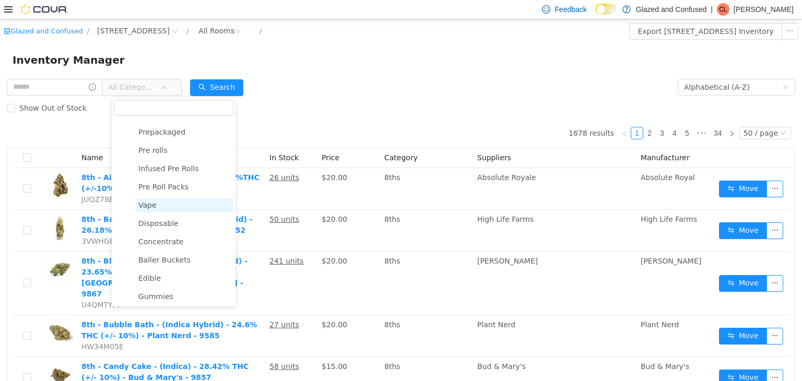
click at [166, 210] on span "Vape" at bounding box center [185, 205] width 98 height 14
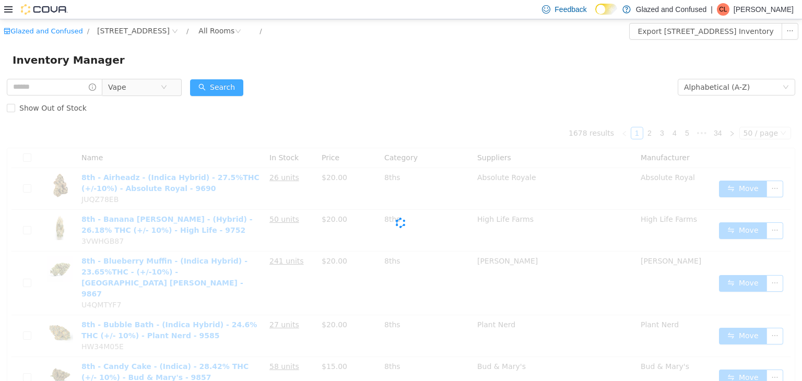
click at [230, 89] on button "Search" at bounding box center [216, 87] width 53 height 17
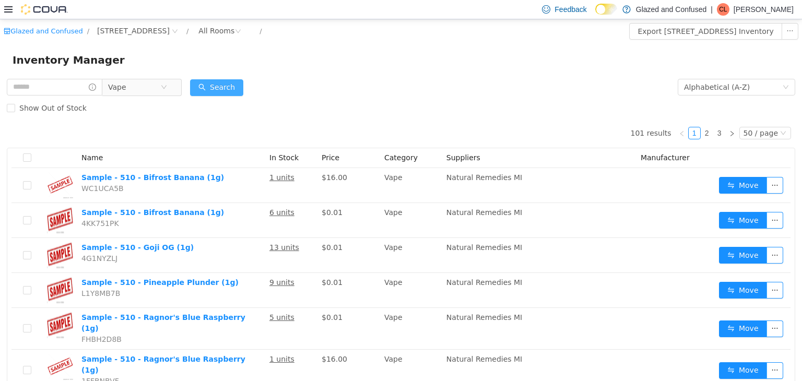
click at [230, 83] on button "Search" at bounding box center [216, 87] width 53 height 17
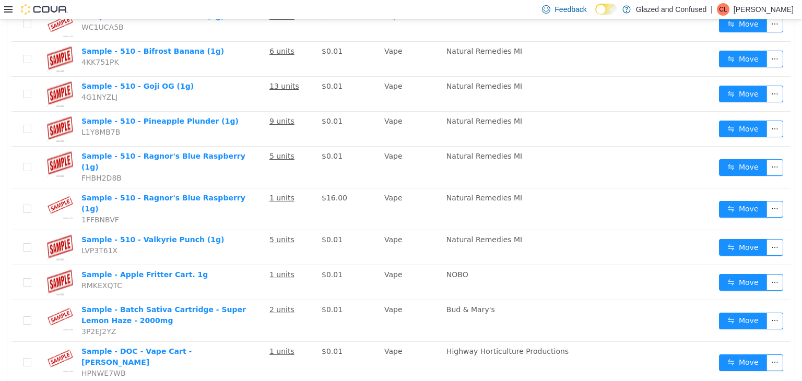
scroll to position [0, 0]
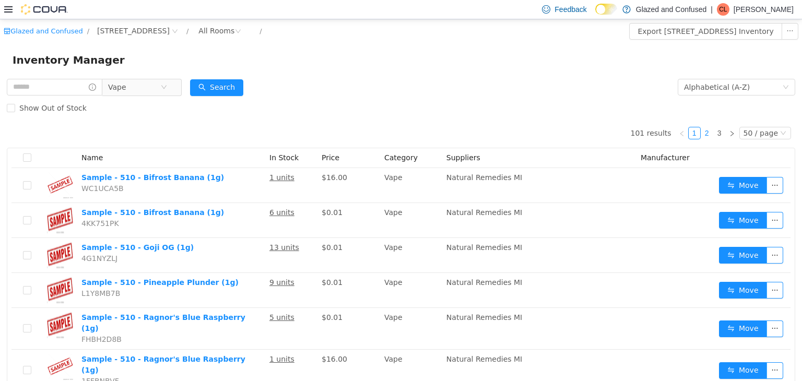
click at [702, 137] on link "2" at bounding box center [707, 132] width 11 height 11
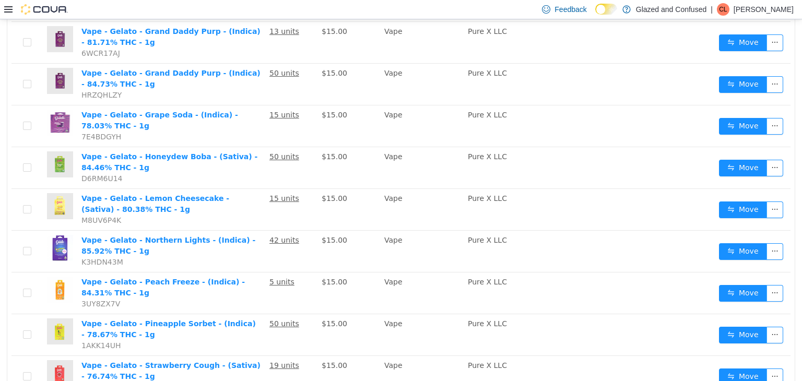
scroll to position [888, 0]
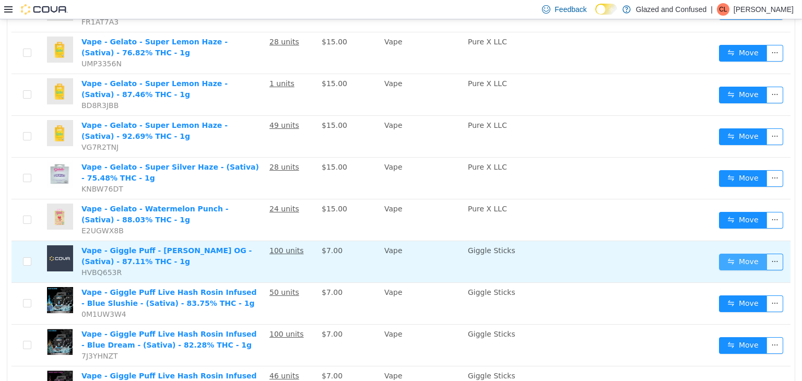
click at [719, 253] on button "Move" at bounding box center [743, 261] width 48 height 17
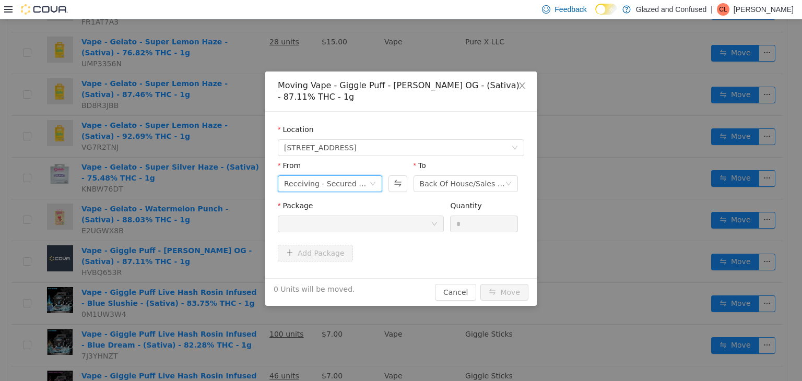
click at [332, 181] on div "Receiving - Secured Storage C" at bounding box center [326, 184] width 85 height 16
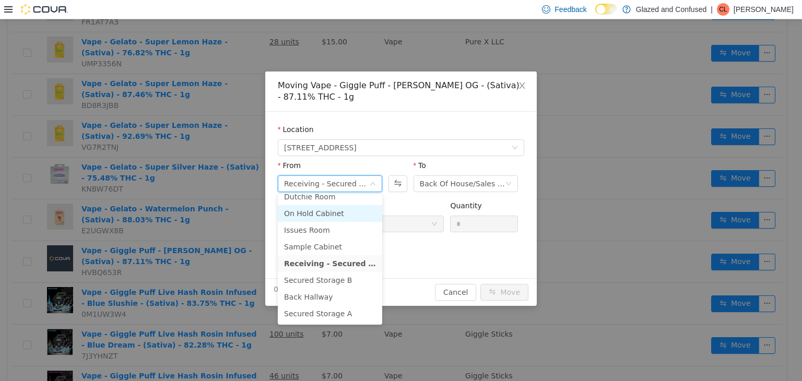
scroll to position [90, 0]
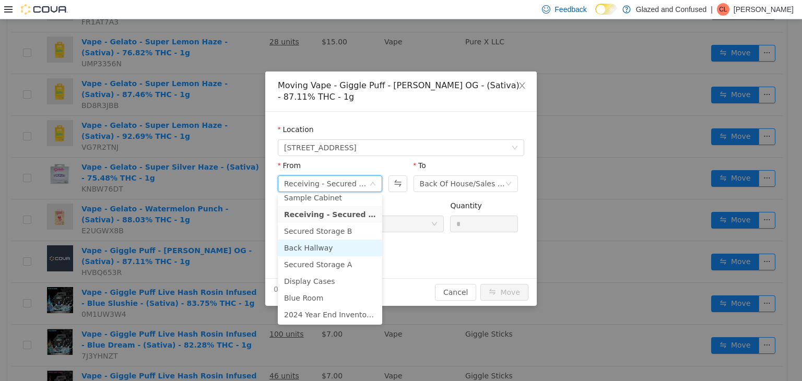
click at [334, 244] on li "Back Hallway" at bounding box center [330, 247] width 104 height 17
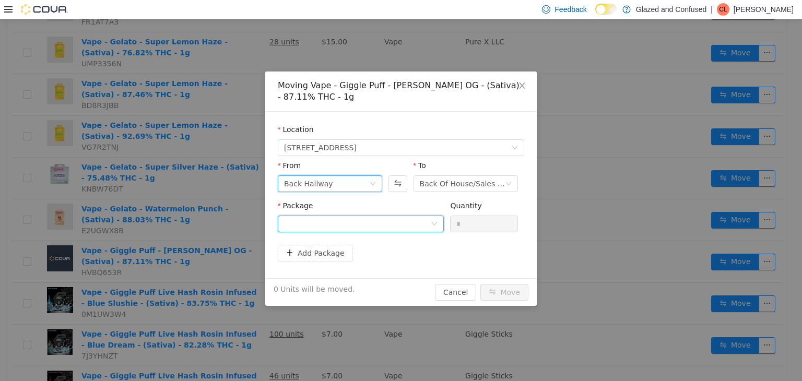
click at [366, 225] on div at bounding box center [357, 224] width 147 height 16
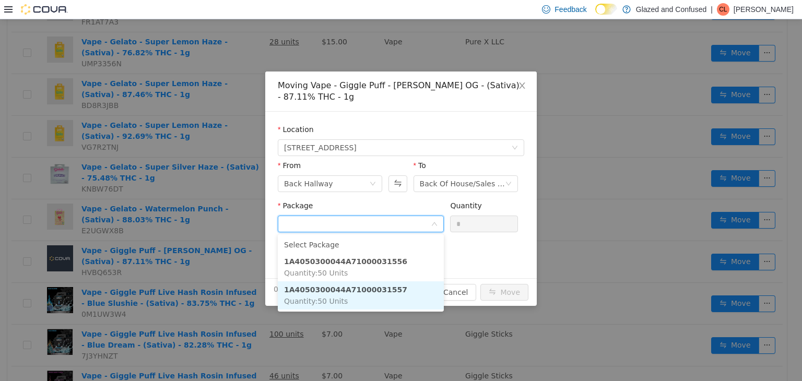
click at [349, 289] on strong "1A4050300044A71000031557" at bounding box center [345, 289] width 123 height 8
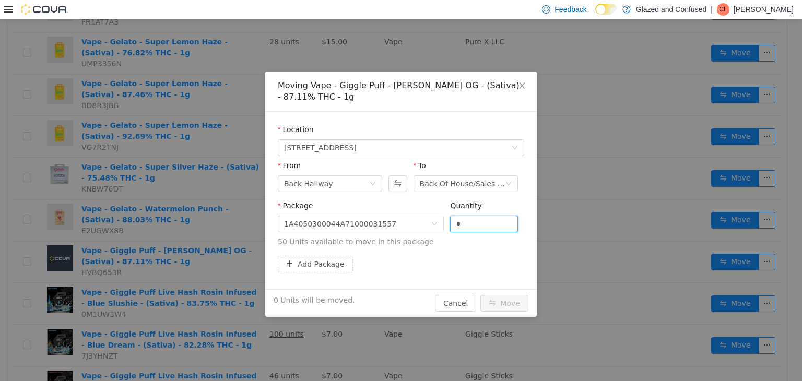
drag, startPoint x: 474, startPoint y: 223, endPoint x: 430, endPoint y: 211, distance: 45.4
click at [430, 211] on span "Package 1A4050300044A71000031557 Quantity * 50 Units available to move in this …" at bounding box center [401, 224] width 247 height 46
type input "**"
click at [481, 295] on button "Move" at bounding box center [505, 303] width 48 height 17
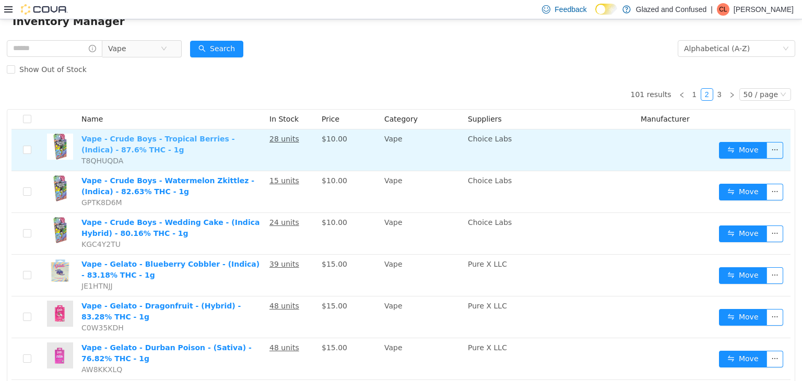
scroll to position [0, 0]
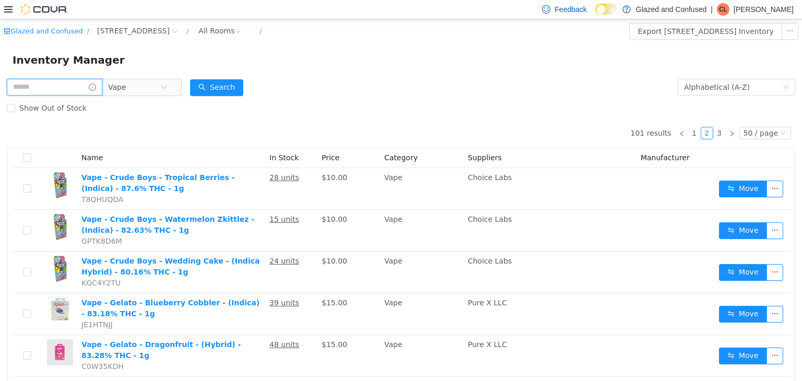
drag, startPoint x: 32, startPoint y: 90, endPoint x: 20, endPoint y: 95, distance: 12.9
click at [32, 90] on input "text" at bounding box center [55, 86] width 96 height 17
type input "*******"
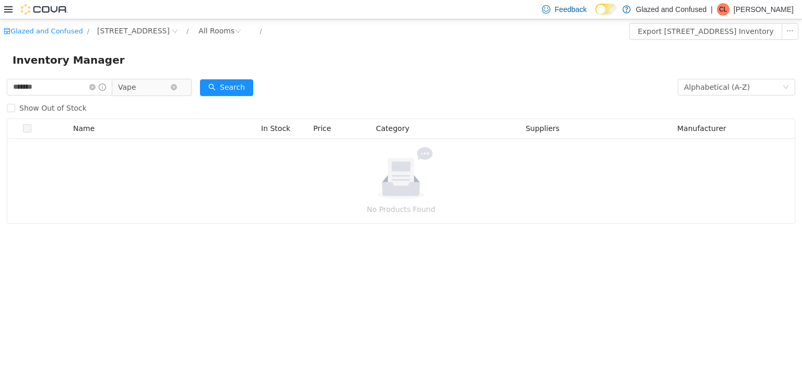
click at [136, 91] on span "Vape" at bounding box center [127, 87] width 18 height 16
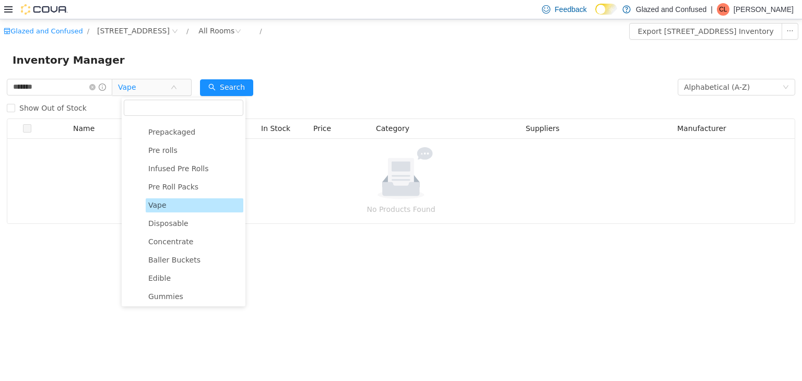
scroll to position [209, 0]
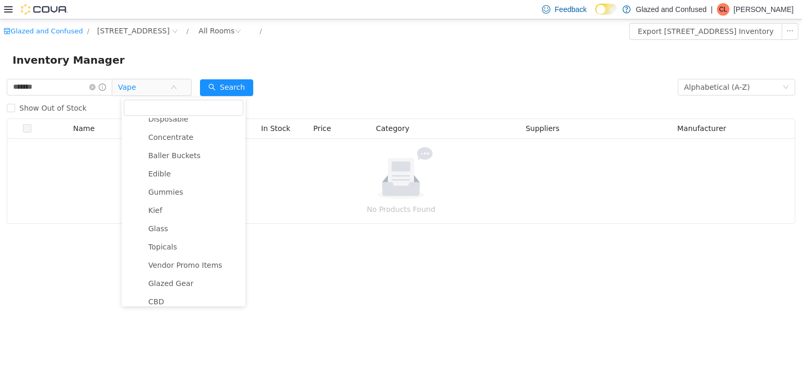
click at [156, 181] on ul "Penny Items 8ths OZs Shake Infused Flower Prepackaged Pre rolls Infused Pre Rol…" at bounding box center [184, 256] width 120 height 654
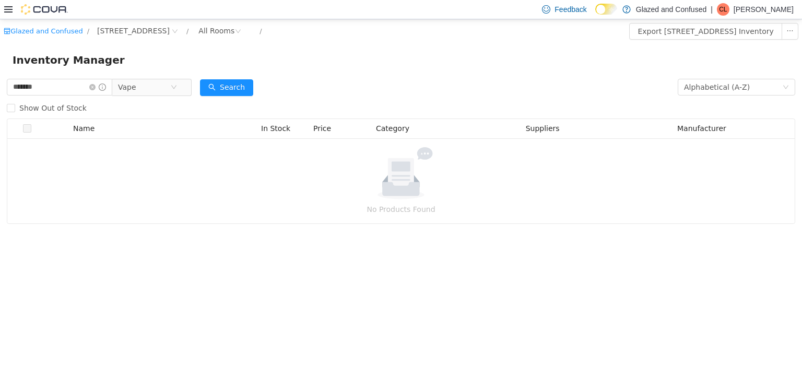
click at [308, 80] on form "******* Vape Alphabetical (A-Z) Search Show Out of Stock" at bounding box center [401, 97] width 789 height 42
click at [251, 84] on button "Search" at bounding box center [226, 87] width 53 height 17
drag, startPoint x: 302, startPoint y: 72, endPoint x: 298, endPoint y: 60, distance: 13.4
click at [302, 72] on div "Inventory Manager" at bounding box center [401, 59] width 802 height 33
drag, startPoint x: 215, startPoint y: 78, endPoint x: 218, endPoint y: 85, distance: 7.5
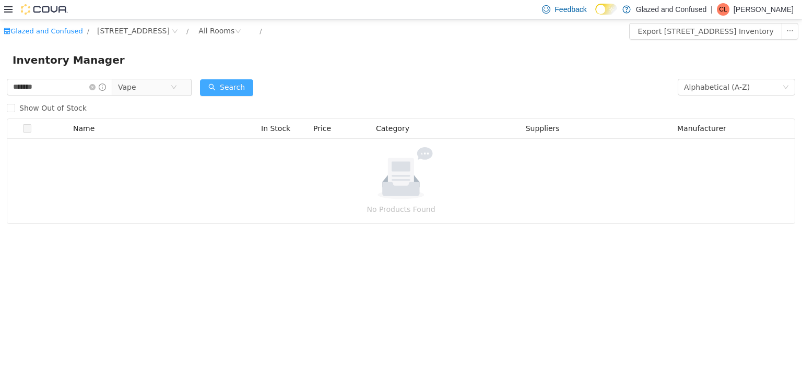
click at [217, 78] on div "Search" at bounding box center [226, 86] width 53 height 21
drag, startPoint x: 219, startPoint y: 86, endPoint x: 178, endPoint y: 85, distance: 41.3
click at [218, 86] on button "Search" at bounding box center [226, 87] width 53 height 17
click at [136, 87] on span "Vape" at bounding box center [127, 87] width 18 height 16
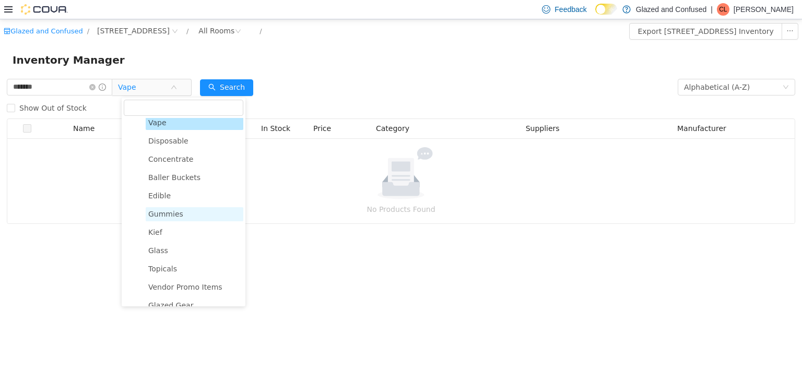
click at [186, 220] on span "Gummies" at bounding box center [195, 214] width 98 height 14
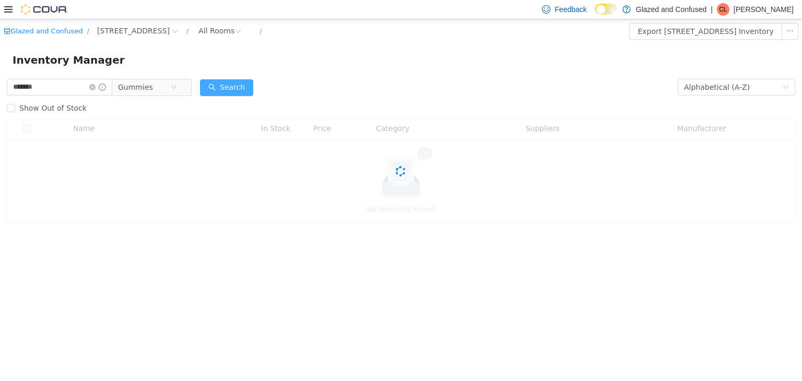
click at [226, 83] on button "Search" at bounding box center [226, 87] width 53 height 17
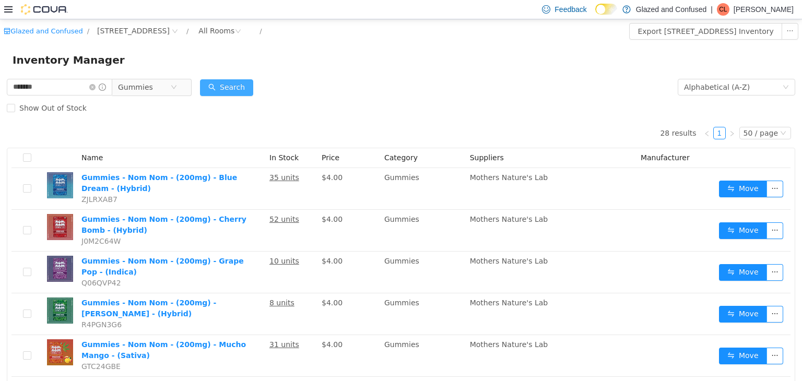
click at [246, 93] on button "Search" at bounding box center [226, 87] width 53 height 17
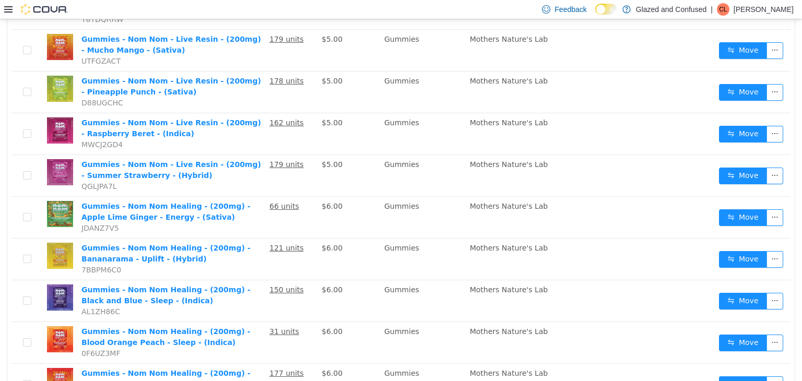
scroll to position [575, 0]
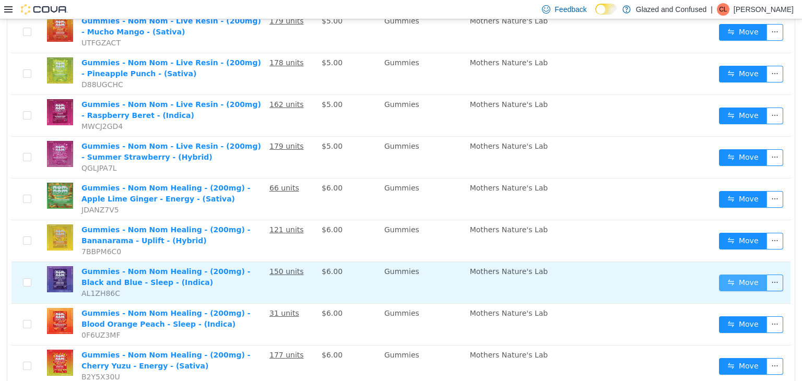
click at [733, 275] on button "Move" at bounding box center [743, 282] width 48 height 17
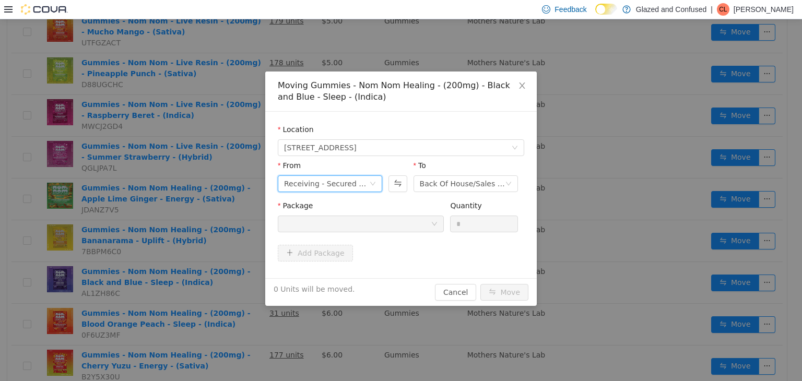
click at [324, 186] on div "Receiving - Secured Storage C" at bounding box center [326, 184] width 85 height 16
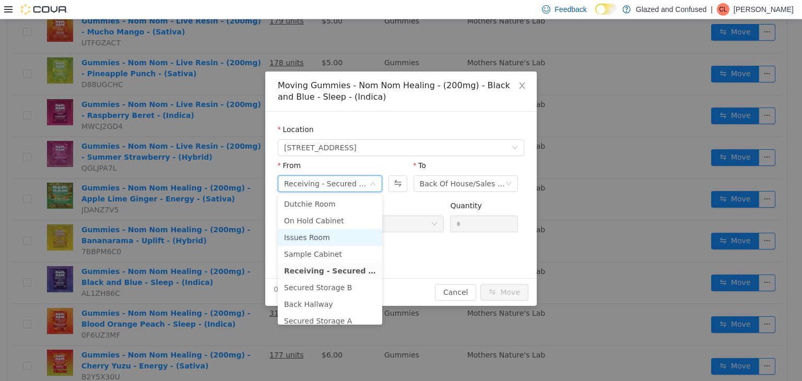
scroll to position [52, 0]
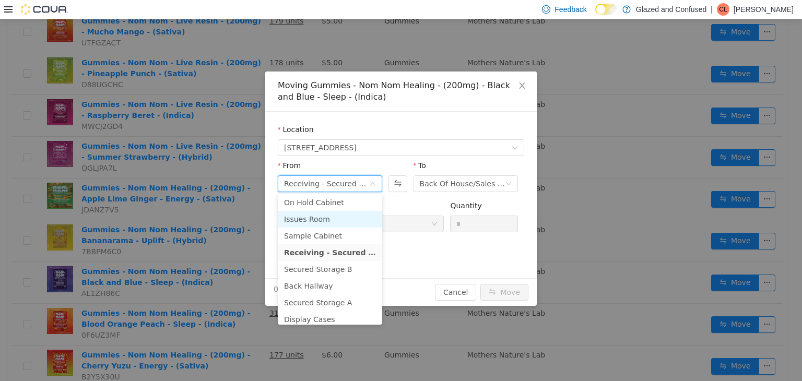
click at [337, 268] on li "Secured Storage B" at bounding box center [330, 269] width 104 height 17
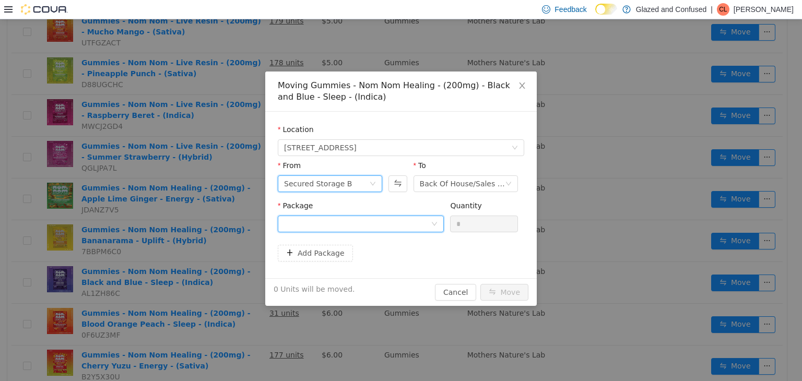
click at [365, 220] on div at bounding box center [357, 224] width 147 height 16
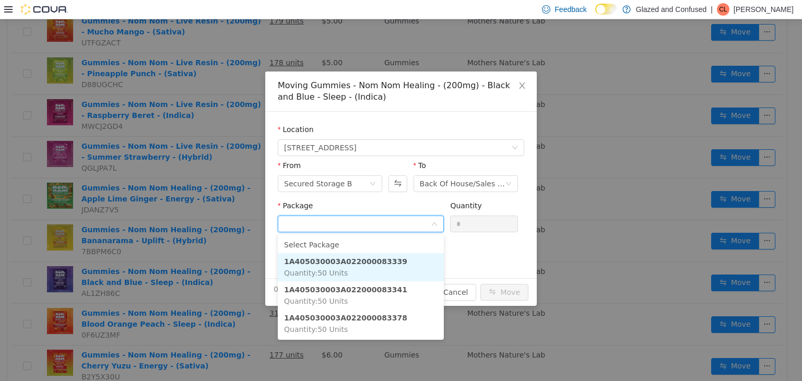
click at [384, 269] on li "1A405030003A022000083339 Quantity : 50 Units" at bounding box center [361, 267] width 166 height 28
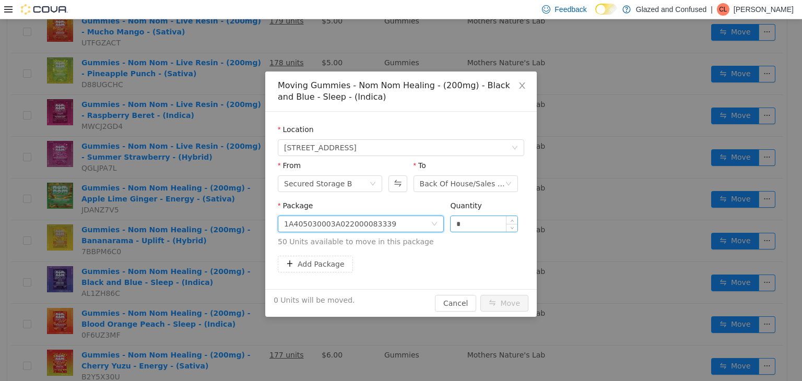
drag, startPoint x: 478, startPoint y: 227, endPoint x: 473, endPoint y: 230, distance: 6.0
click at [473, 230] on input "*" at bounding box center [484, 224] width 67 height 16
click at [473, 221] on input "*" at bounding box center [484, 224] width 67 height 16
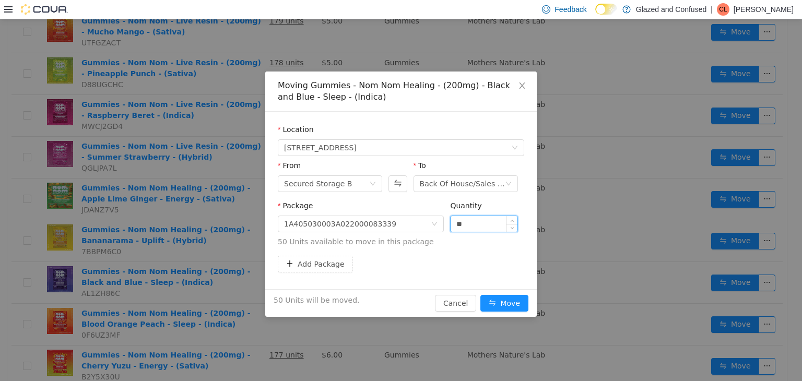
type input "**"
click at [481, 295] on button "Move" at bounding box center [505, 303] width 48 height 17
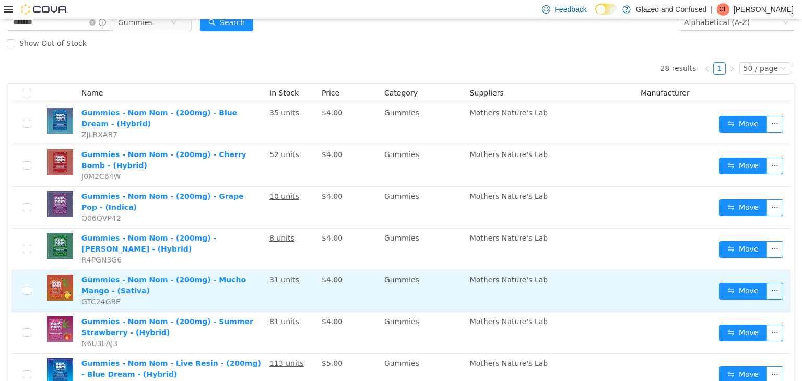
scroll to position [0, 0]
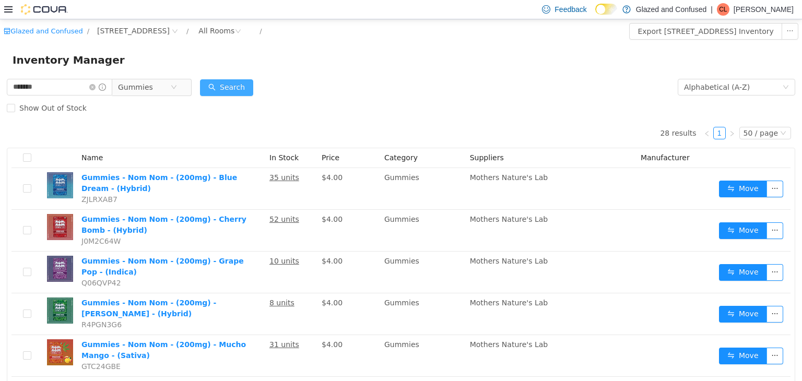
click at [244, 89] on button "Search" at bounding box center [226, 87] width 53 height 17
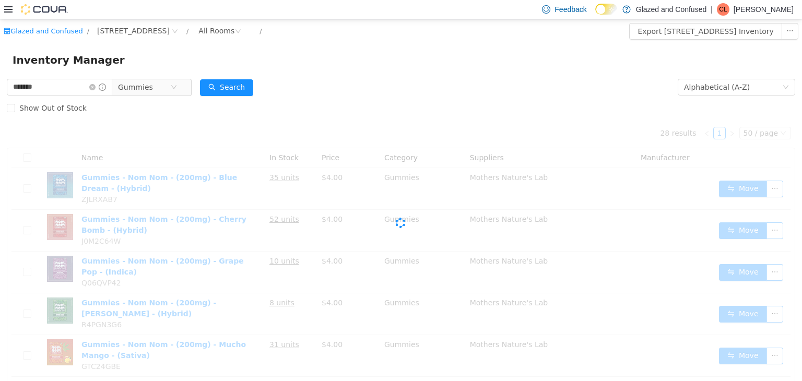
click at [363, 98] on div "Show Out of Stock" at bounding box center [401, 107] width 789 height 21
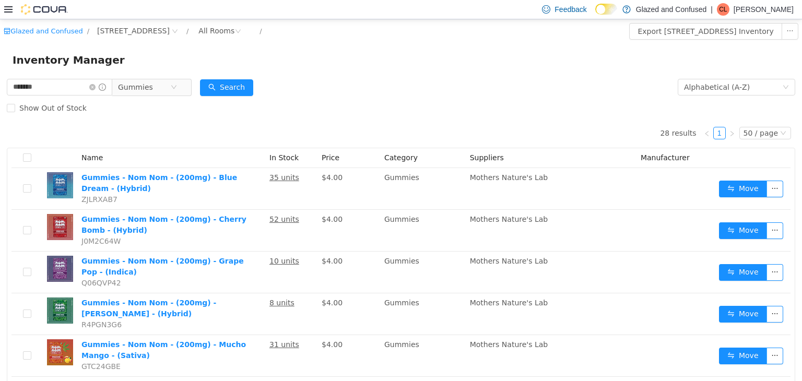
click at [366, 92] on form "******* Gummies Alphabetical (A-Z) Search Show Out of Stock" at bounding box center [401, 97] width 789 height 42
click at [405, 70] on div "Inventory Manager" at bounding box center [401, 59] width 802 height 33
click at [429, 75] on div "Inventory Manager" at bounding box center [401, 59] width 802 height 33
click at [426, 76] on div "Inventory Manager" at bounding box center [401, 59] width 802 height 33
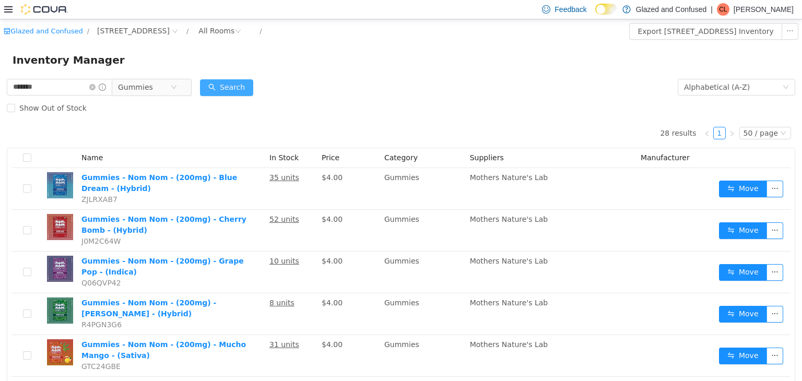
click at [253, 80] on button "Search" at bounding box center [226, 87] width 53 height 17
click at [456, 76] on div "Inventory Manager" at bounding box center [401, 59] width 802 height 33
click at [451, 80] on form "******* Gummies Alphabetical (A-Z) Search Show Out of Stock" at bounding box center [401, 97] width 789 height 42
drag, startPoint x: 226, startPoint y: 84, endPoint x: 198, endPoint y: 86, distance: 27.2
click at [224, 85] on button "Search" at bounding box center [226, 87] width 53 height 17
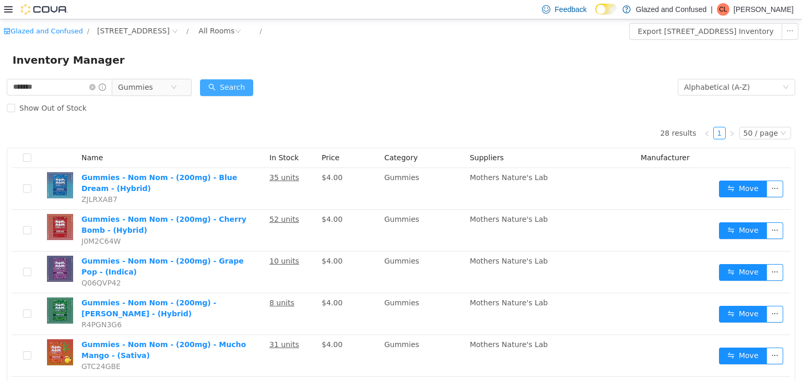
click at [220, 89] on button "Search" at bounding box center [226, 87] width 53 height 17
click at [98, 88] on input "*******" at bounding box center [60, 86] width 106 height 17
click at [96, 88] on icon "icon: close-circle" at bounding box center [92, 87] width 6 height 6
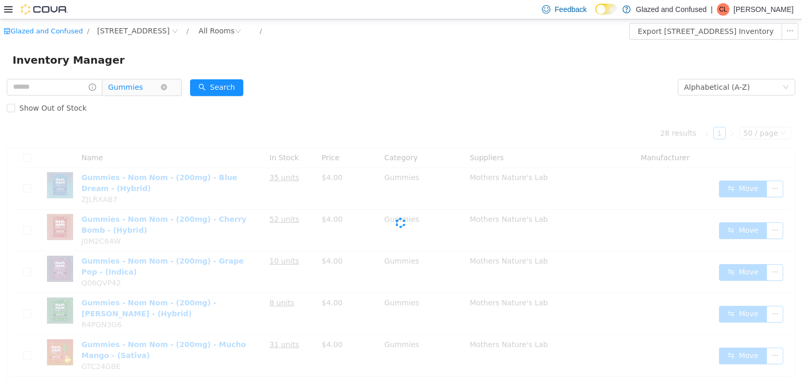
click at [128, 87] on span "Gummies" at bounding box center [125, 87] width 35 height 16
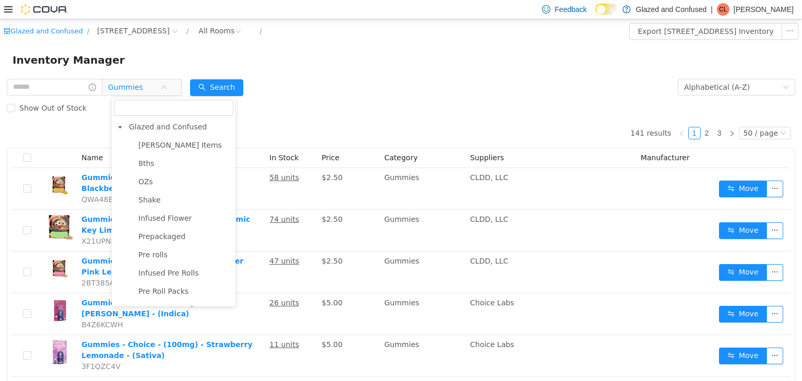
click at [217, 64] on div "Inventory Manager" at bounding box center [401, 59] width 777 height 17
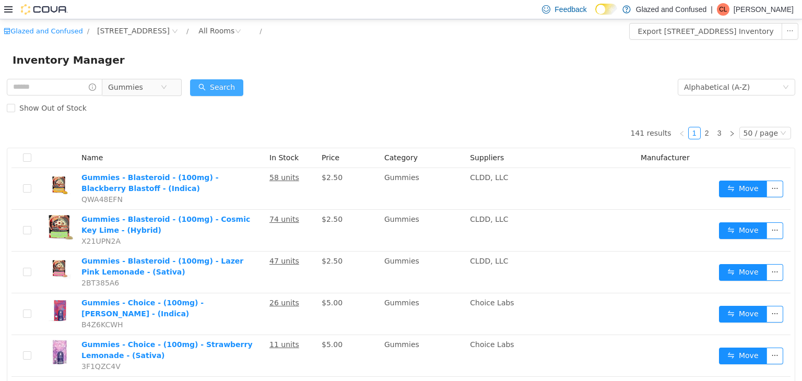
click at [218, 87] on button "Search" at bounding box center [216, 87] width 53 height 17
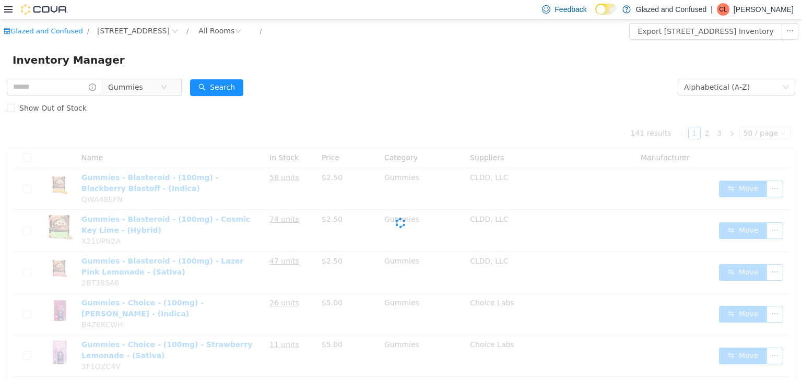
click at [312, 80] on form "Gummies Alphabetical (A-Z) Search Show Out of Stock" at bounding box center [401, 97] width 789 height 42
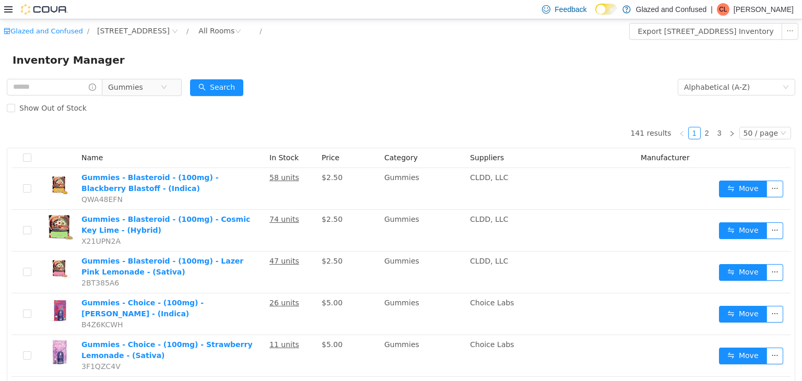
click at [322, 76] on div "Inventory Manager" at bounding box center [401, 59] width 802 height 33
click at [405, 108] on div "Show Out of Stock" at bounding box center [401, 107] width 789 height 21
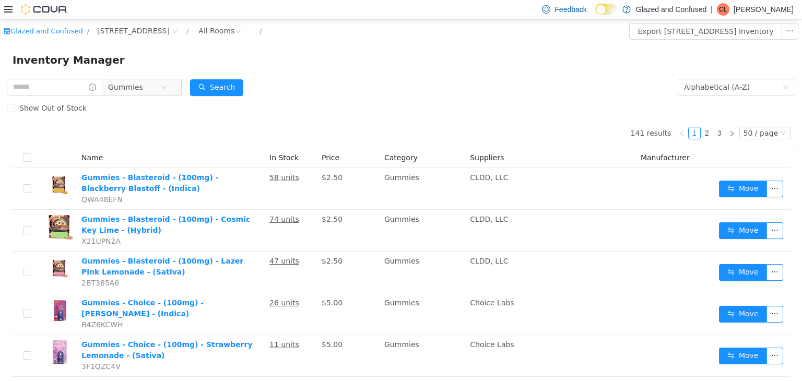
drag, startPoint x: 357, startPoint y: 113, endPoint x: 279, endPoint y: 103, distance: 78.5
click at [355, 112] on div "Show Out of Stock" at bounding box center [401, 107] width 789 height 21
click at [229, 85] on button "Search" at bounding box center [216, 87] width 53 height 17
click at [140, 83] on span "Gummies" at bounding box center [125, 87] width 35 height 16
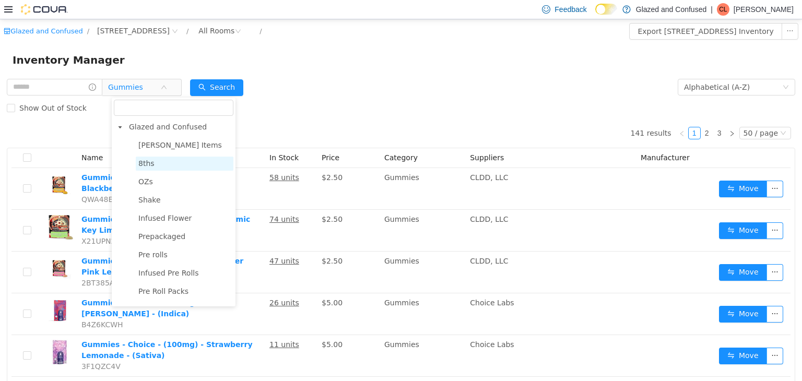
click at [152, 126] on span "Glazed and Confused" at bounding box center [168, 126] width 78 height 8
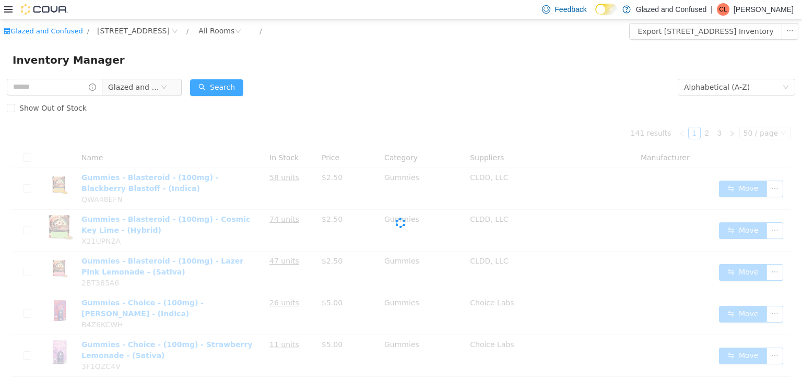
click at [224, 80] on button "Search" at bounding box center [216, 87] width 53 height 17
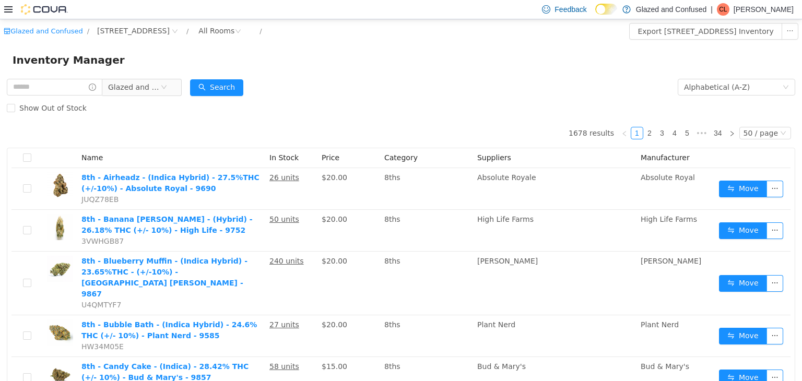
click at [198, 84] on form "Glazed and Confused Alphabetical (A-Z) Search Show Out of Stock" at bounding box center [401, 97] width 789 height 42
click at [213, 84] on button "Search" at bounding box center [216, 87] width 53 height 17
click at [141, 85] on span "Glazed and Confused" at bounding box center [134, 87] width 52 height 16
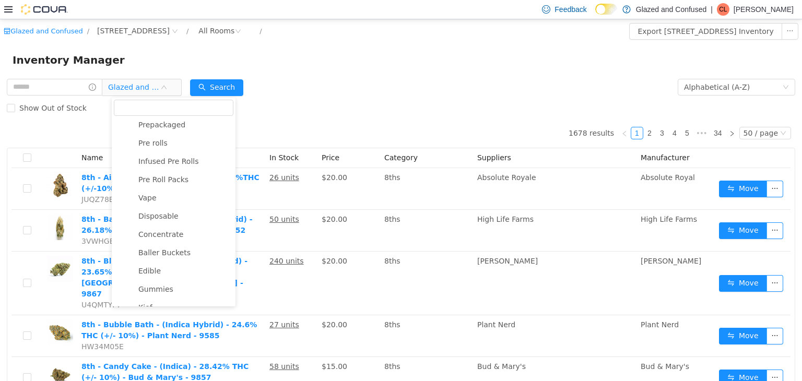
scroll to position [77, 0]
click at [156, 239] on span "Vape" at bounding box center [185, 232] width 98 height 14
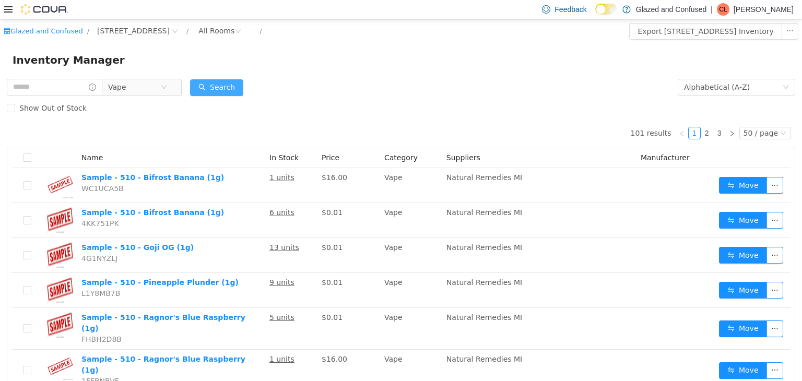
click at [220, 81] on button "Search" at bounding box center [216, 87] width 53 height 17
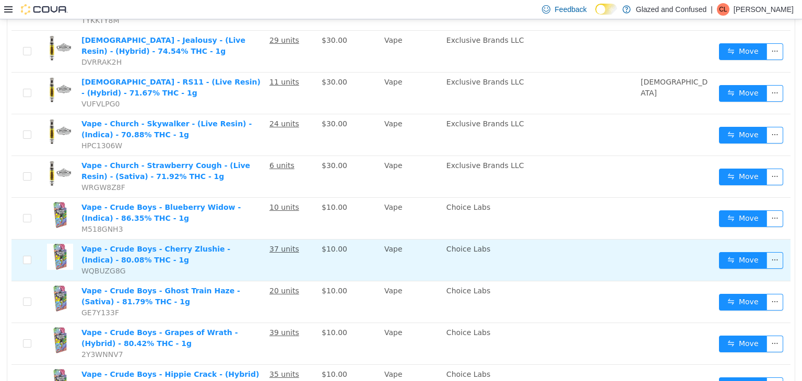
scroll to position [1504, 0]
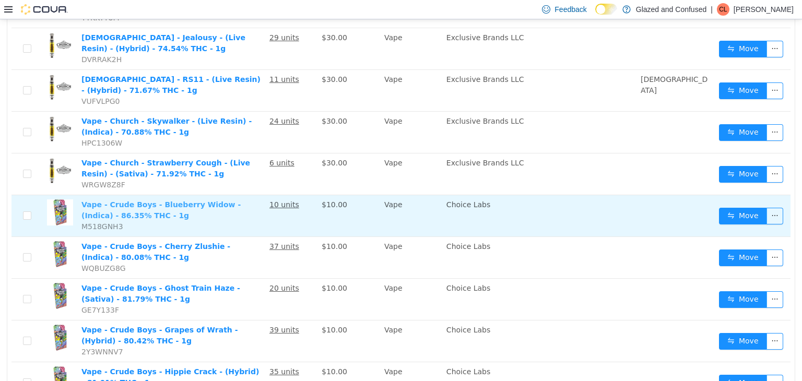
click at [192, 200] on link "Vape - Crude Boys - Blueberry Widow - (Indica) - 86.35% THC - 1g" at bounding box center [160, 209] width 159 height 19
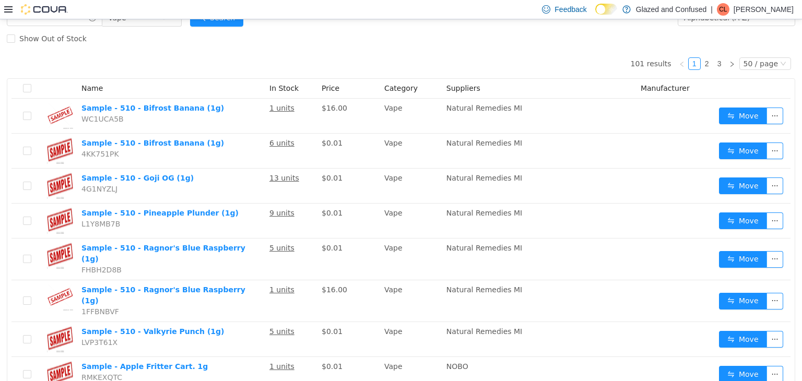
scroll to position [0, 0]
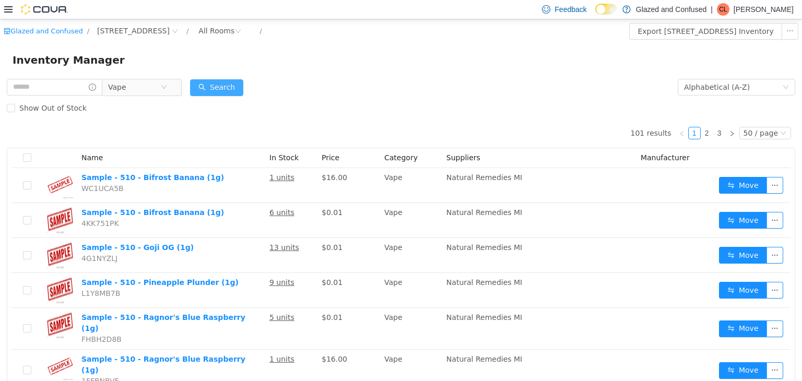
drag, startPoint x: 221, startPoint y: 91, endPoint x: 190, endPoint y: 91, distance: 31.9
click at [220, 91] on button "Search" at bounding box center [216, 87] width 53 height 17
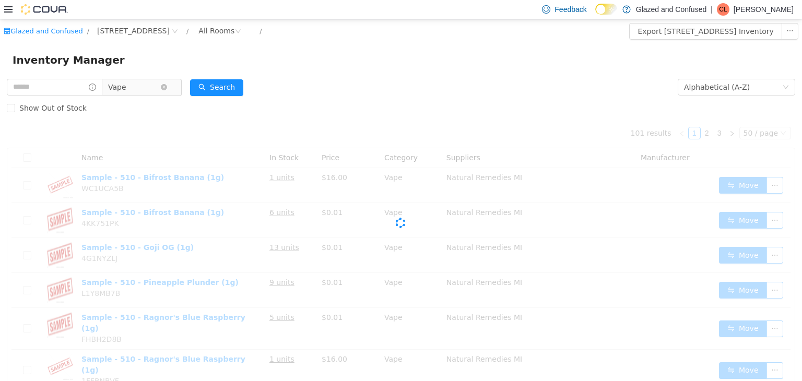
click at [151, 91] on span "Vape" at bounding box center [134, 87] width 52 height 16
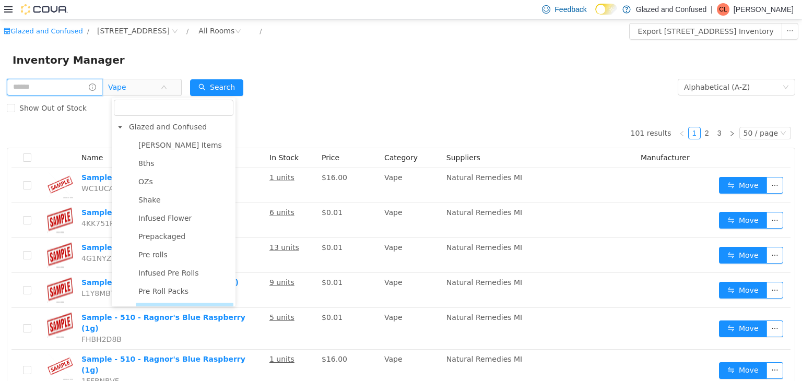
click at [79, 90] on input "text" at bounding box center [55, 86] width 96 height 17
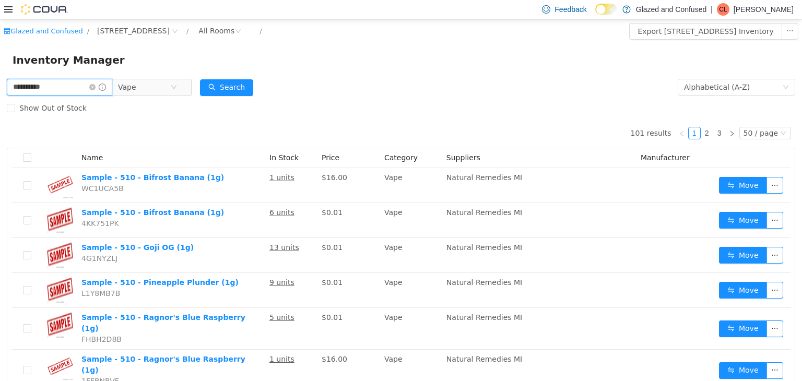
type input "**********"
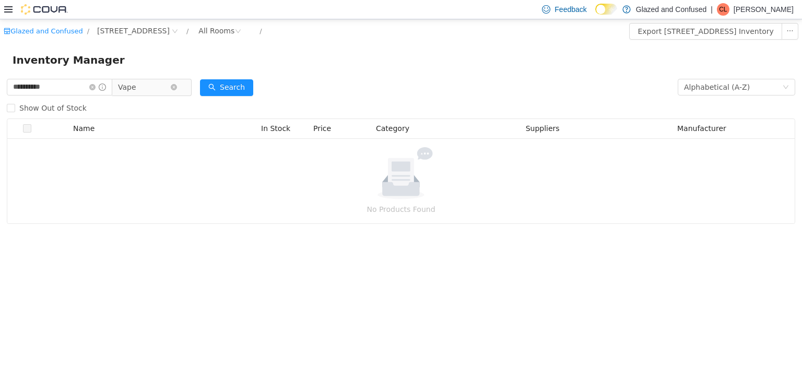
click at [151, 90] on span "Vape" at bounding box center [144, 87] width 52 height 16
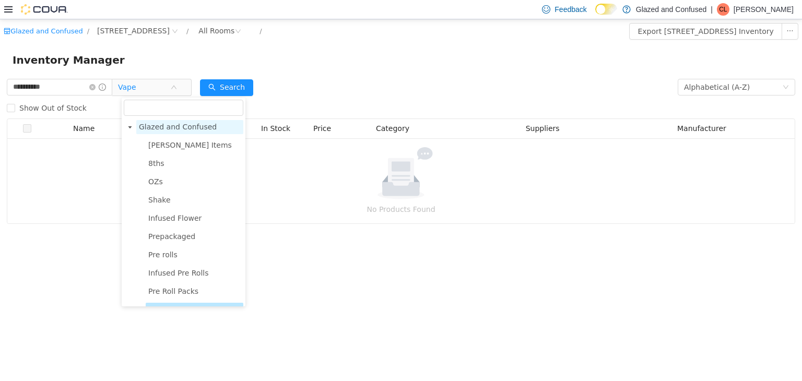
click at [177, 128] on span "Glazed and Confused" at bounding box center [178, 126] width 78 height 8
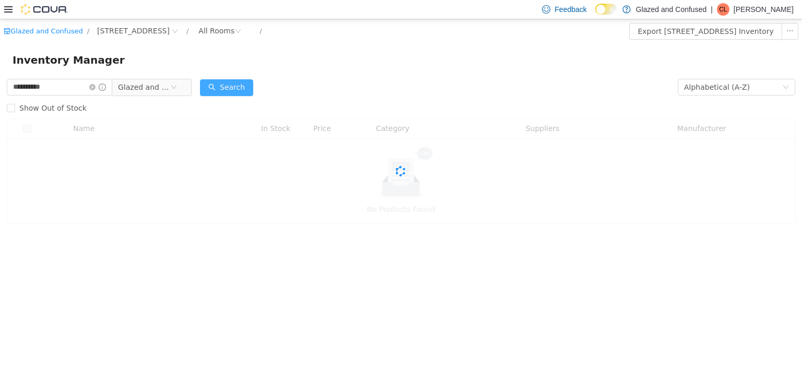
click at [221, 85] on button "Search" at bounding box center [226, 87] width 53 height 17
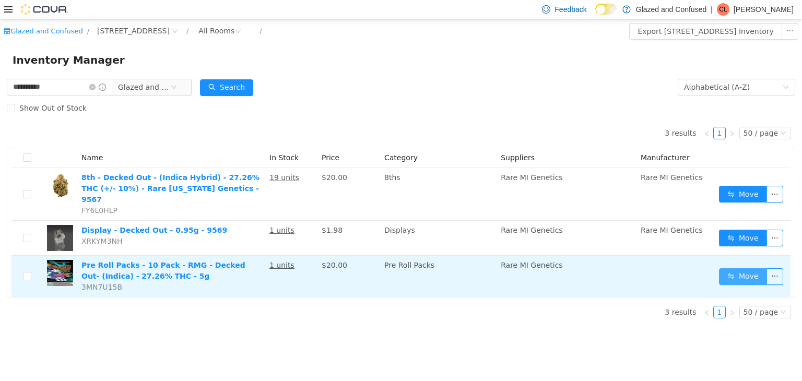
click at [761, 268] on button "Move" at bounding box center [743, 276] width 48 height 17
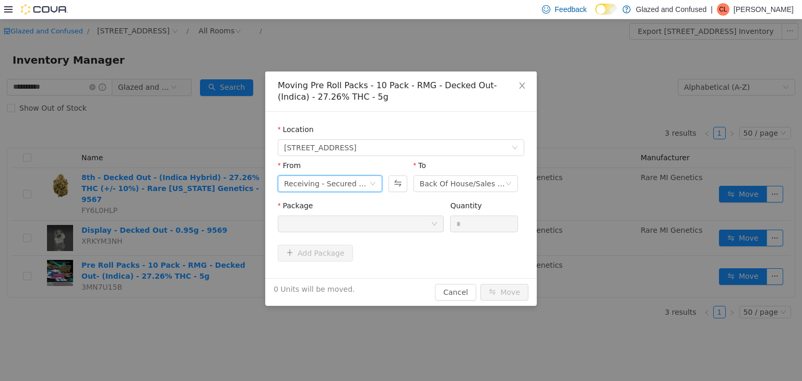
click at [338, 180] on div "Receiving - Secured Storage C" at bounding box center [326, 184] width 85 height 16
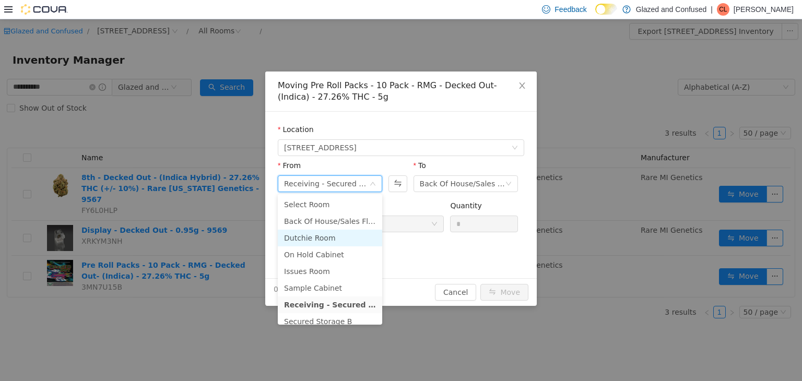
click at [313, 236] on li "Dutchie Room" at bounding box center [330, 237] width 104 height 17
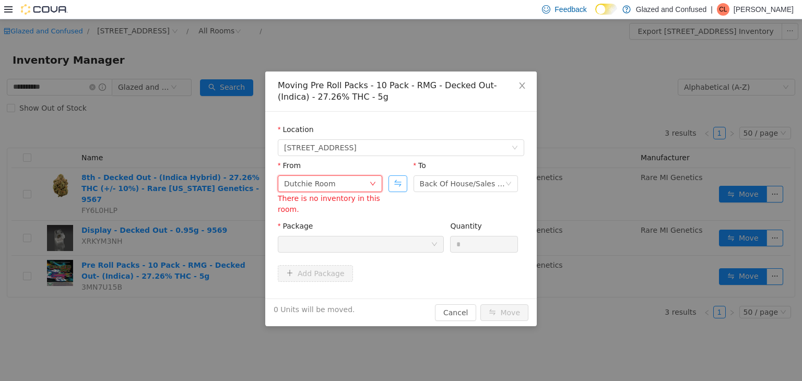
click at [394, 182] on button "Swap" at bounding box center [398, 183] width 18 height 17
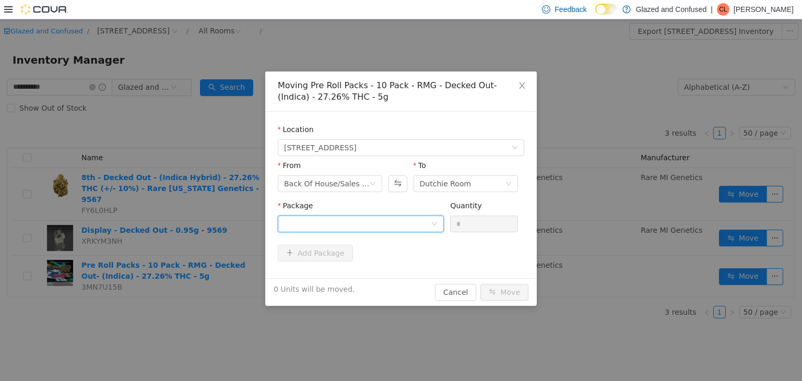
click at [341, 226] on div at bounding box center [357, 224] width 147 height 16
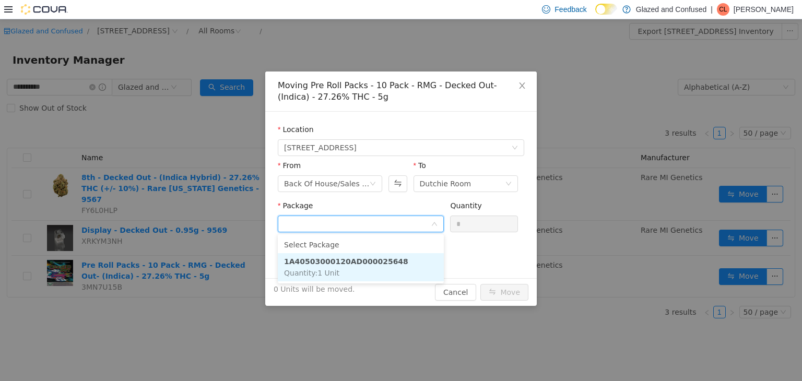
click at [339, 274] on li "1A40503000120AD000025648 Quantity : 1 Unit" at bounding box center [361, 267] width 166 height 28
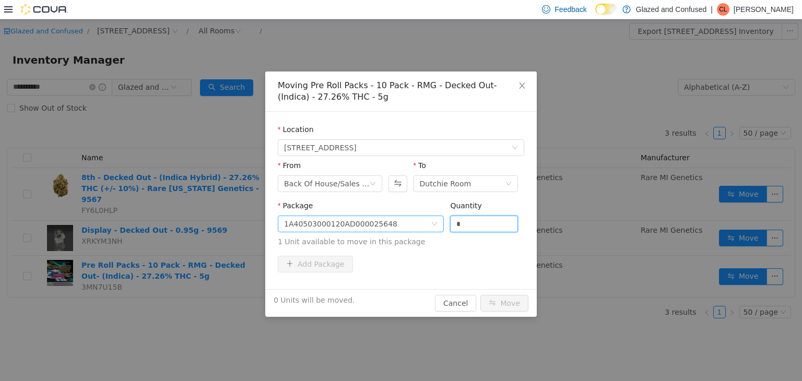
drag, startPoint x: 479, startPoint y: 226, endPoint x: 411, endPoint y: 222, distance: 68.0
click at [428, 216] on span "Package 1A40503000120AD000025648 Quantity * 1 Unit available to move in this pa…" at bounding box center [401, 224] width 247 height 46
type input "*"
click at [481, 295] on button "Move" at bounding box center [505, 303] width 48 height 17
